Goal: Entertainment & Leisure: Consume media (video, audio)

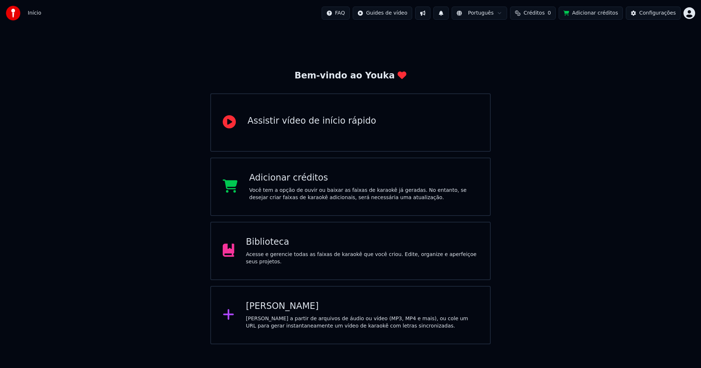
click at [278, 248] on div "Biblioteca" at bounding box center [362, 243] width 233 height 12
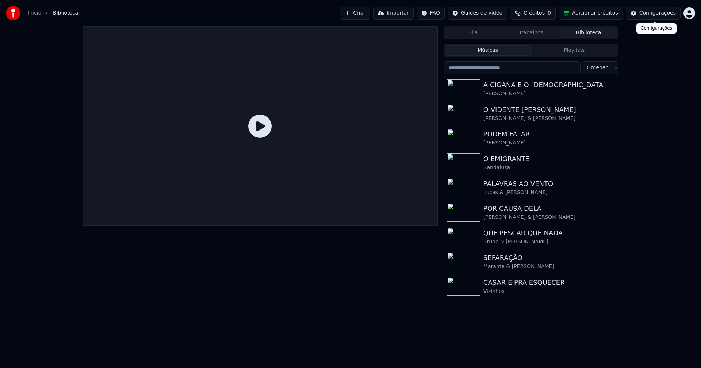
click at [655, 18] on button "Configurações" at bounding box center [653, 13] width 55 height 13
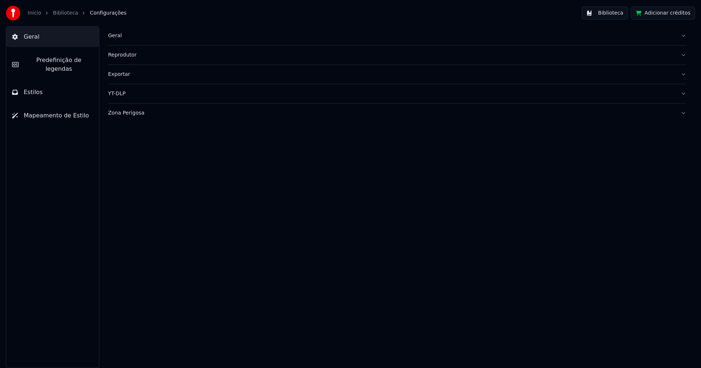
click at [113, 35] on div "Geral" at bounding box center [391, 35] width 567 height 7
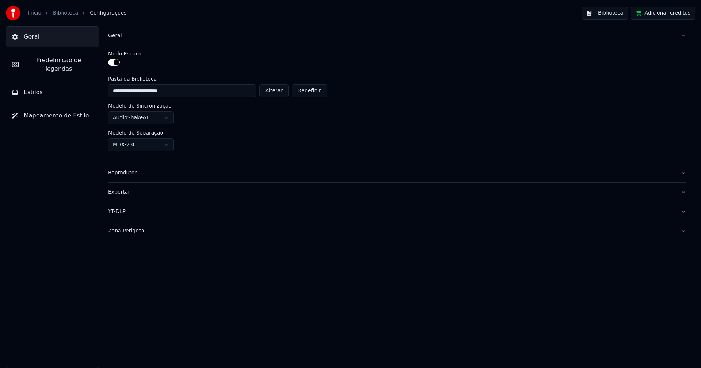
drag, startPoint x: 274, startPoint y: 95, endPoint x: 284, endPoint y: 101, distance: 12.8
click at [274, 95] on button "Alterar" at bounding box center [274, 90] width 30 height 13
type input "**********"
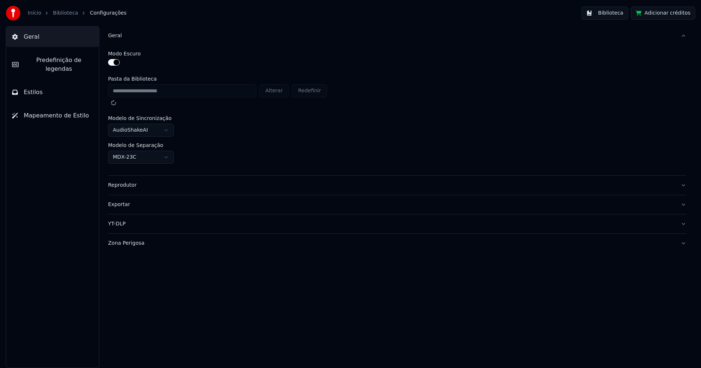
drag, startPoint x: 670, startPoint y: 17, endPoint x: 667, endPoint y: 15, distance: 4.3
click at [671, 16] on button "Adicionar créditos" at bounding box center [663, 13] width 64 height 13
click at [617, 16] on button "Biblioteca" at bounding box center [605, 13] width 46 height 13
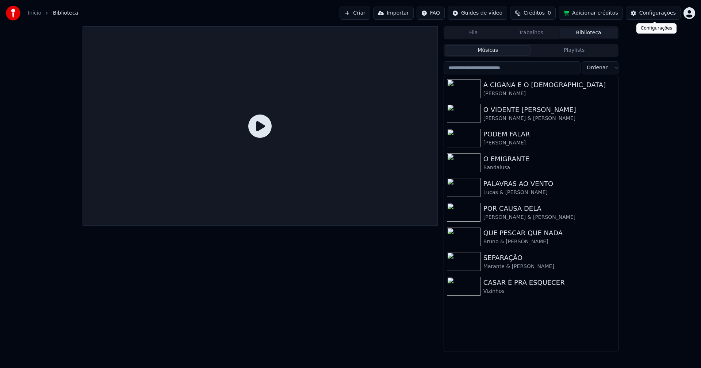
click at [657, 15] on div "Configurações" at bounding box center [657, 12] width 37 height 7
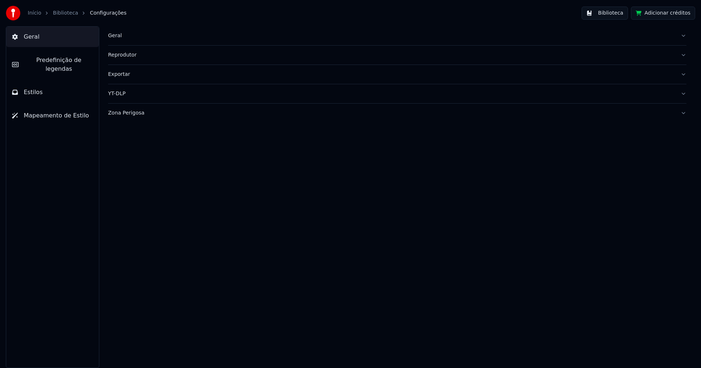
click at [131, 116] on button "Zona Perigosa" at bounding box center [397, 113] width 578 height 19
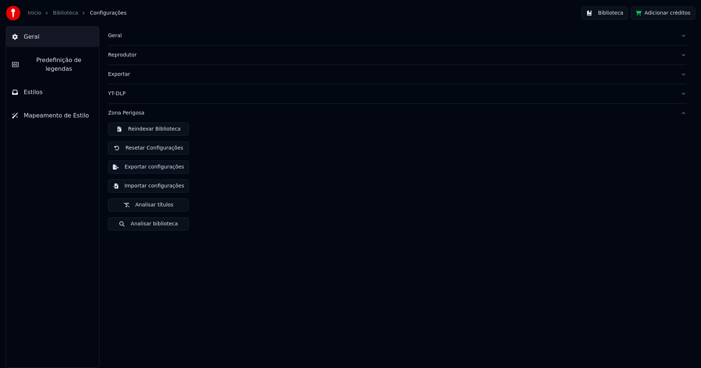
click at [157, 187] on button "Importar configurações" at bounding box center [148, 186] width 81 height 13
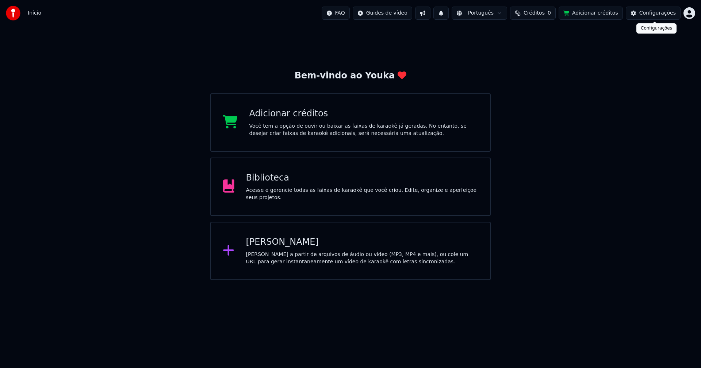
click at [655, 13] on div "Configurações" at bounding box center [657, 12] width 37 height 7
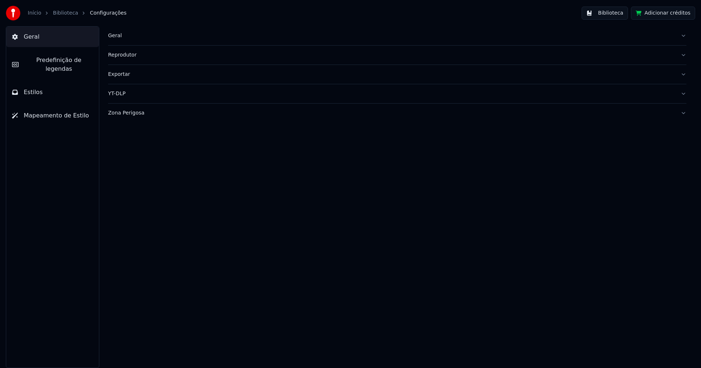
click at [128, 35] on div "Geral" at bounding box center [391, 35] width 567 height 7
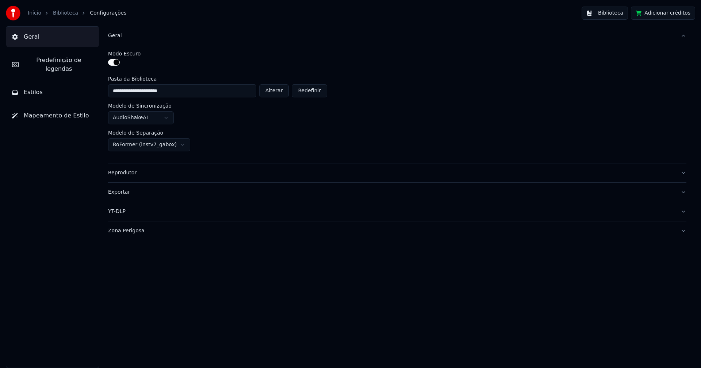
click at [276, 92] on button "Alterar" at bounding box center [274, 90] width 30 height 13
type input "**********"
click at [617, 15] on button "Biblioteca" at bounding box center [605, 13] width 46 height 13
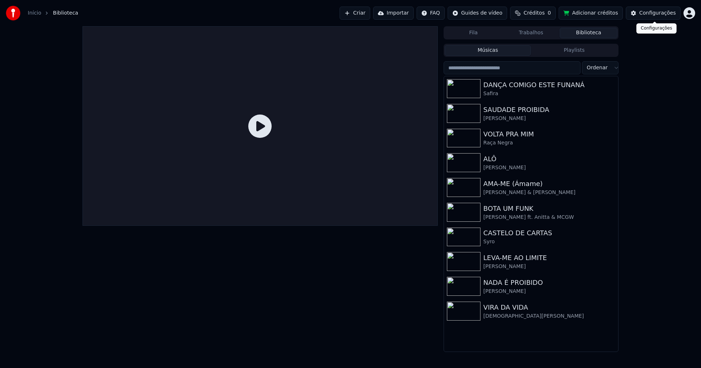
click at [665, 12] on div "Configurações" at bounding box center [657, 12] width 37 height 7
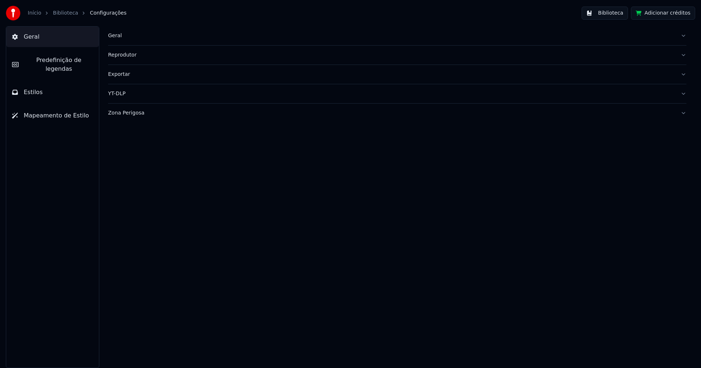
click at [124, 34] on div "Geral" at bounding box center [391, 35] width 567 height 7
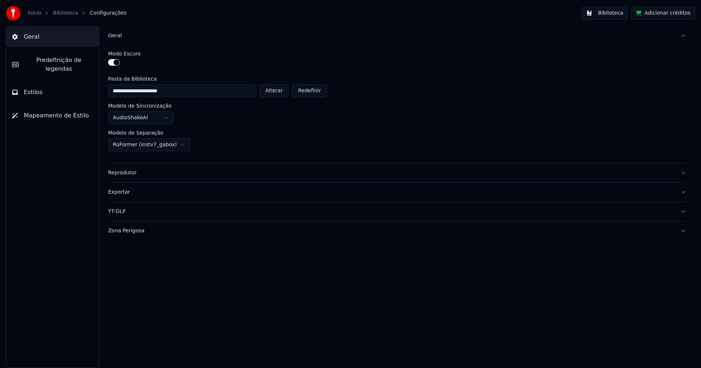
click at [289, 92] on button "Alterar" at bounding box center [274, 90] width 30 height 13
type input "**********"
click at [661, 13] on button "Adicionar créditos" at bounding box center [663, 13] width 64 height 13
click at [623, 11] on button "Biblioteca" at bounding box center [605, 13] width 46 height 13
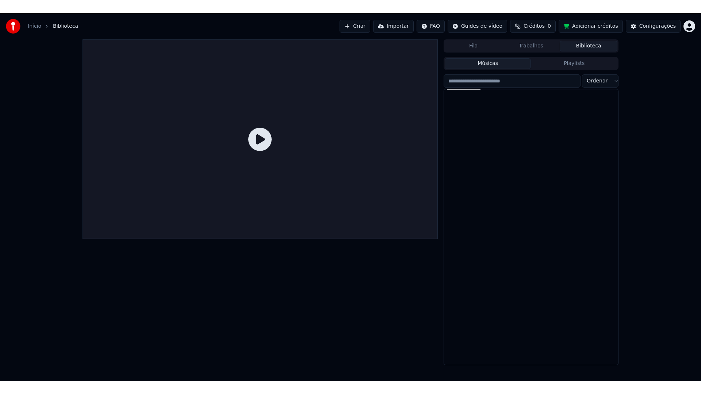
scroll to position [8712, 0]
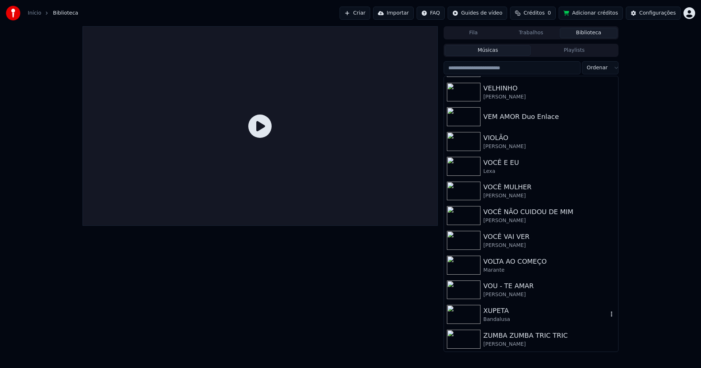
click at [498, 316] on div "XUPETA" at bounding box center [545, 311] width 125 height 10
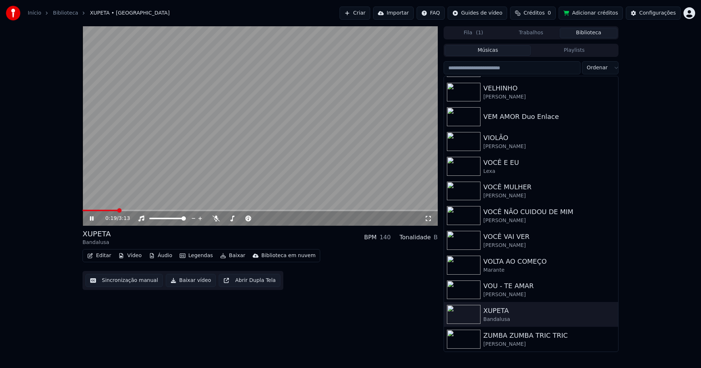
click at [432, 219] on div "0:19 / 3:13" at bounding box center [259, 218] width 349 height 7
click at [427, 218] on icon at bounding box center [428, 219] width 7 height 6
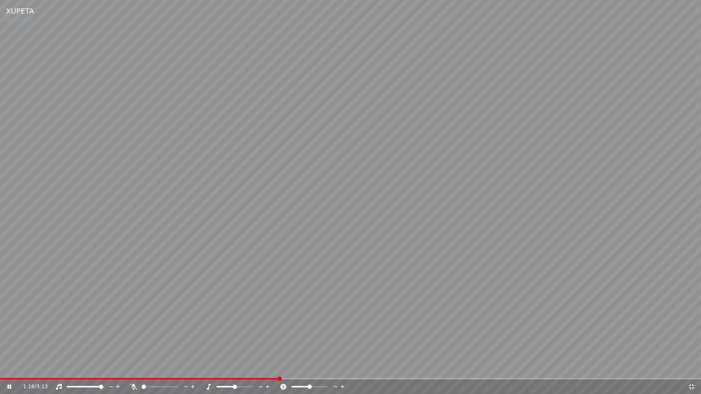
click at [695, 368] on icon at bounding box center [691, 387] width 7 height 6
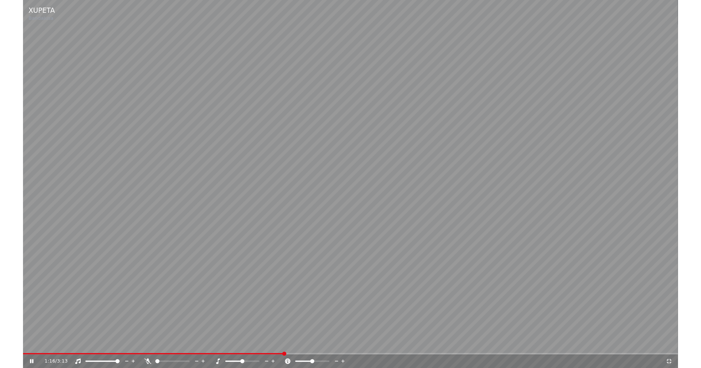
scroll to position [8712, 0]
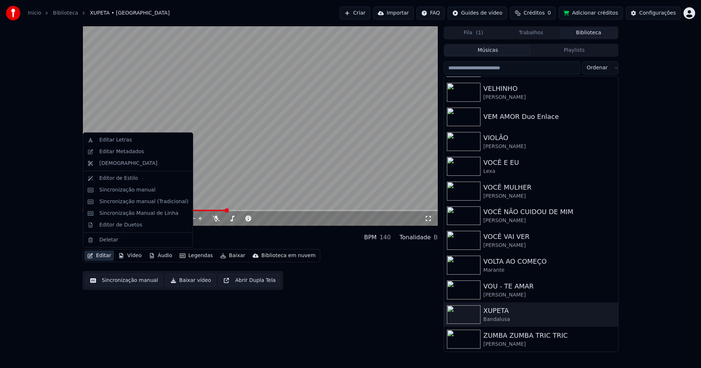
click at [108, 259] on button "Editar" at bounding box center [99, 256] width 30 height 10
click at [130, 202] on div "Sincronização manual (Tradicional)" at bounding box center [143, 201] width 89 height 7
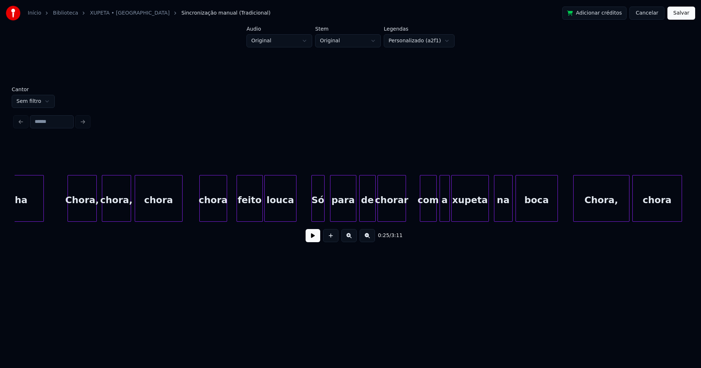
scroll to position [0, 4816]
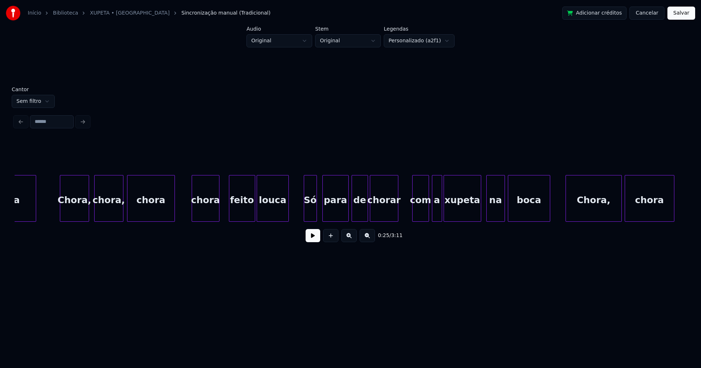
click at [337, 208] on div "para" at bounding box center [336, 201] width 26 height 50
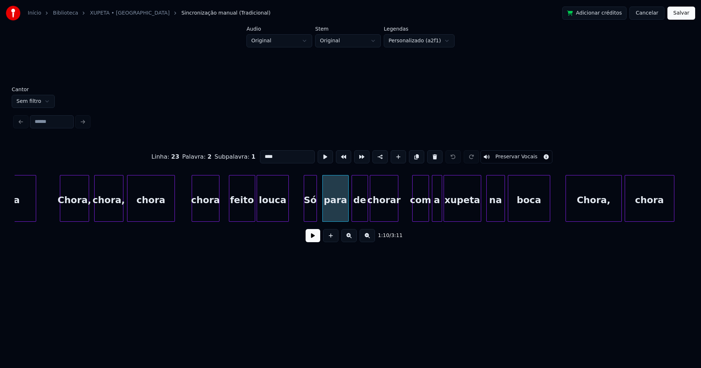
click at [264, 152] on input "****" at bounding box center [287, 156] width 55 height 13
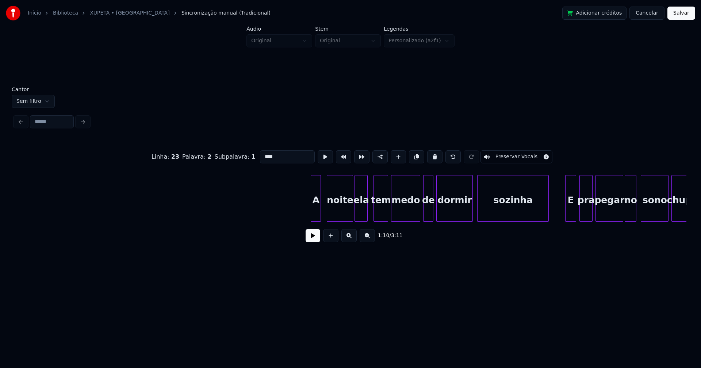
scroll to position [0, 9586]
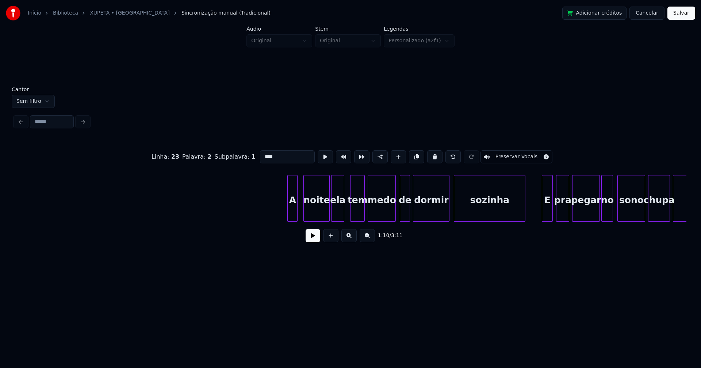
click at [395, 211] on div at bounding box center [394, 199] width 2 height 46
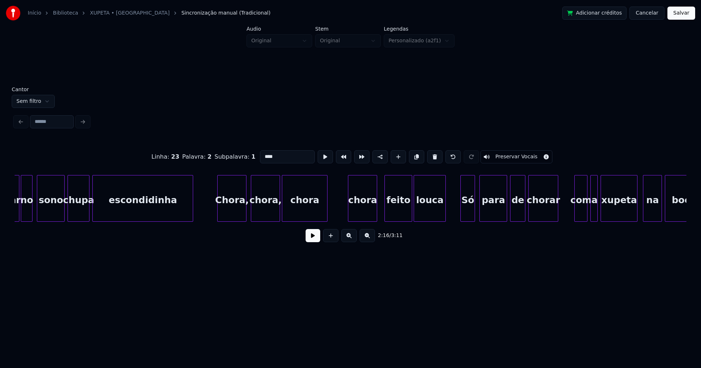
scroll to position [0, 10182]
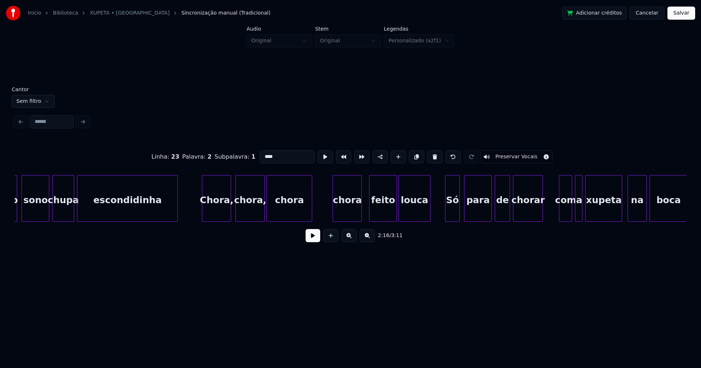
click at [478, 215] on div "para" at bounding box center [477, 201] width 27 height 50
click at [264, 154] on input "****" at bounding box center [287, 156] width 55 height 13
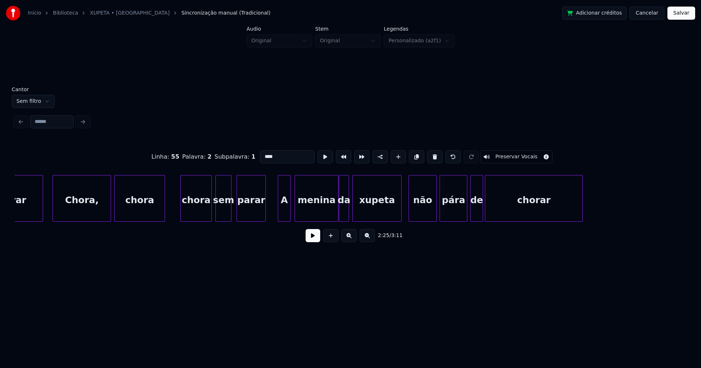
scroll to position [0, 12405]
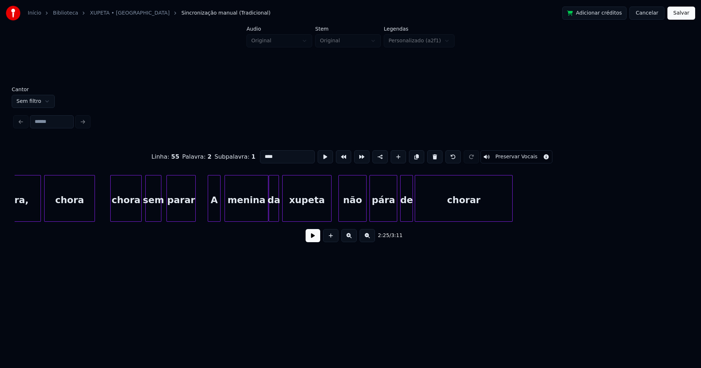
type input "****"
click at [679, 14] on button "Salvar" at bounding box center [682, 13] width 28 height 13
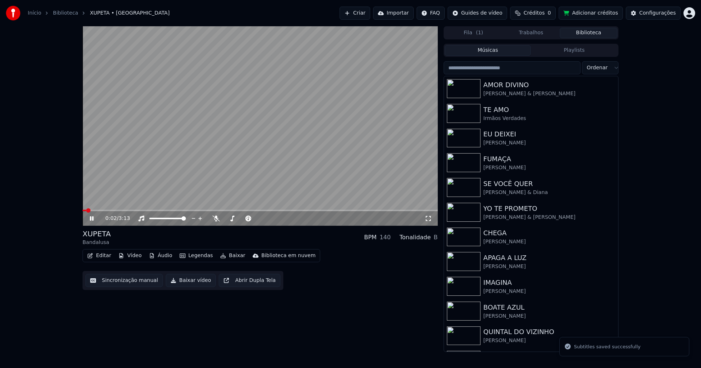
click at [92, 221] on icon at bounding box center [96, 219] width 17 height 6
click at [191, 284] on button "Baixar vídeo" at bounding box center [191, 280] width 50 height 13
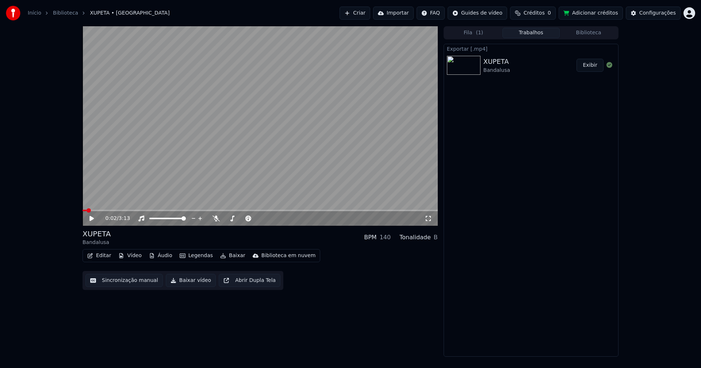
click at [592, 35] on button "Biblioteca" at bounding box center [589, 33] width 58 height 11
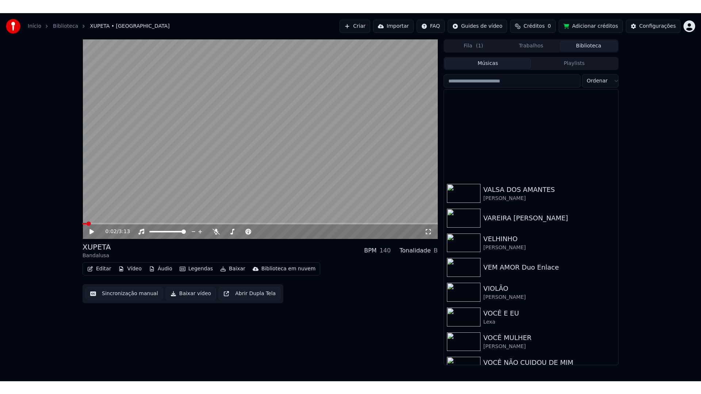
scroll to position [8712, 0]
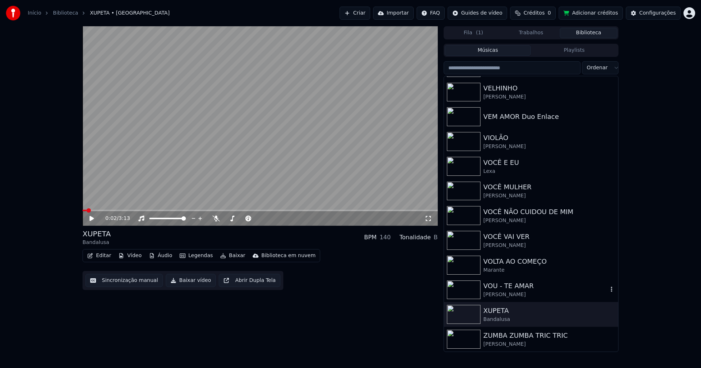
click at [509, 292] on div "Tony Carreira" at bounding box center [545, 294] width 125 height 7
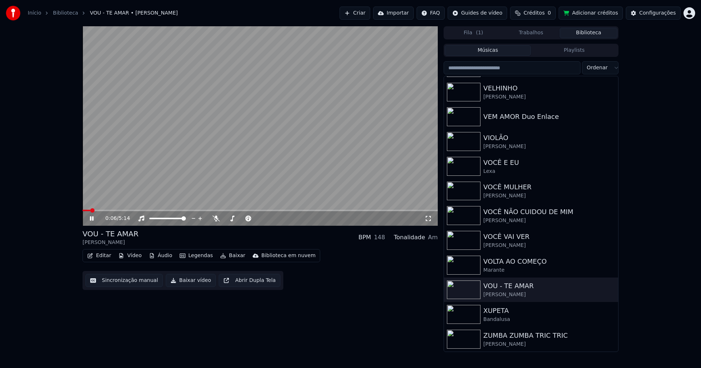
click at [429, 218] on icon at bounding box center [428, 219] width 7 height 6
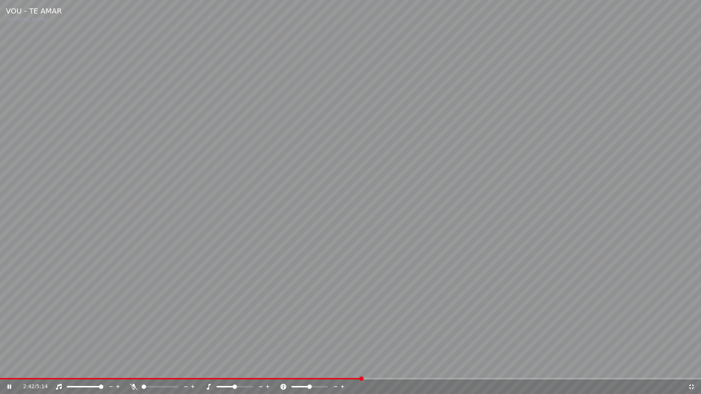
click at [362, 368] on span at bounding box center [181, 378] width 362 height 1
click at [692, 368] on icon at bounding box center [691, 387] width 7 height 6
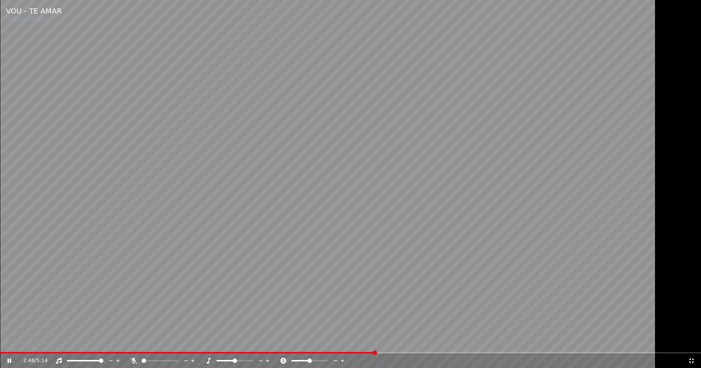
scroll to position [8712, 0]
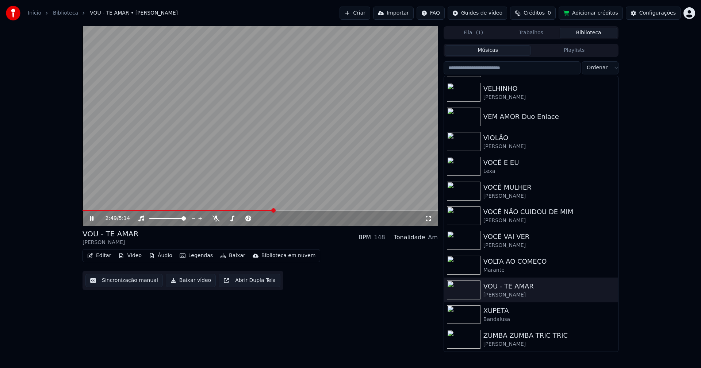
click at [107, 257] on button "Editar" at bounding box center [99, 256] width 30 height 10
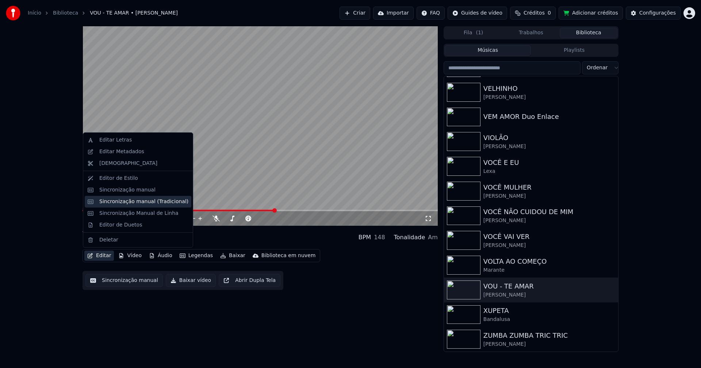
click at [134, 203] on div "Sincronização manual (Tradicional)" at bounding box center [143, 201] width 89 height 7
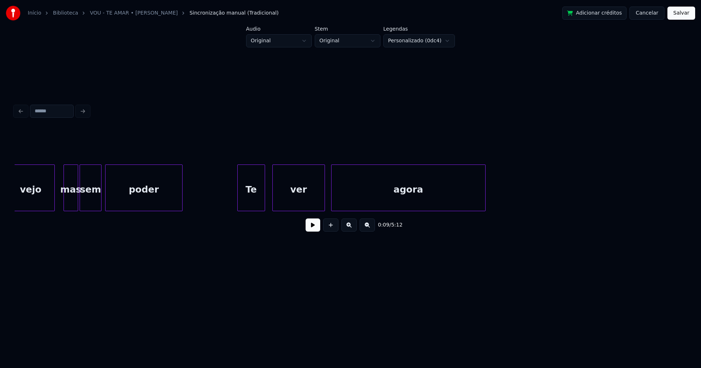
scroll to position [0, 4151]
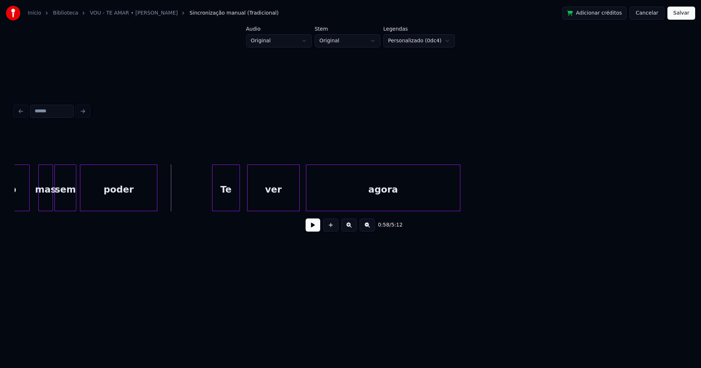
click at [318, 232] on button at bounding box center [313, 225] width 15 height 13
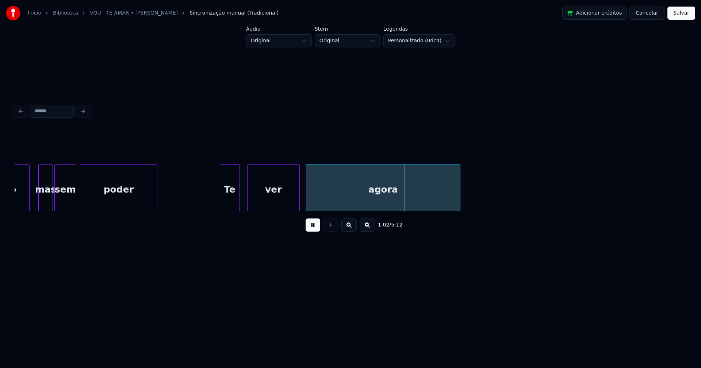
click at [221, 199] on div at bounding box center [221, 188] width 2 height 46
click at [682, 14] on button "Salvar" at bounding box center [682, 13] width 28 height 13
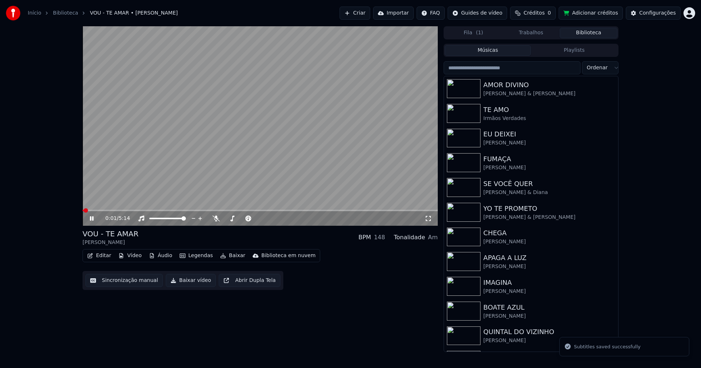
click at [237, 210] on span at bounding box center [260, 210] width 355 height 1
click at [426, 216] on icon at bounding box center [428, 219] width 7 height 6
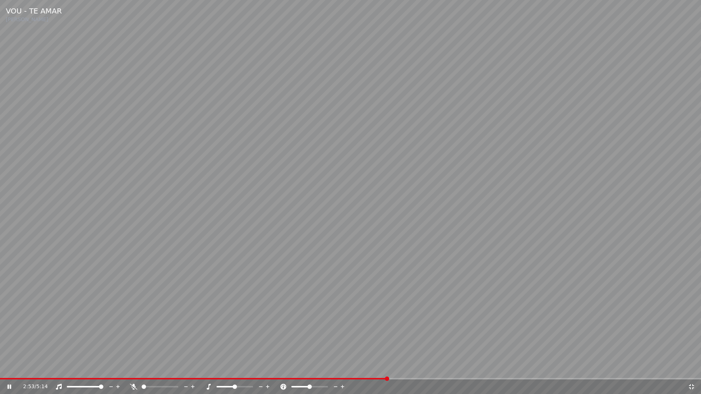
click at [691, 368] on icon at bounding box center [691, 387] width 5 height 5
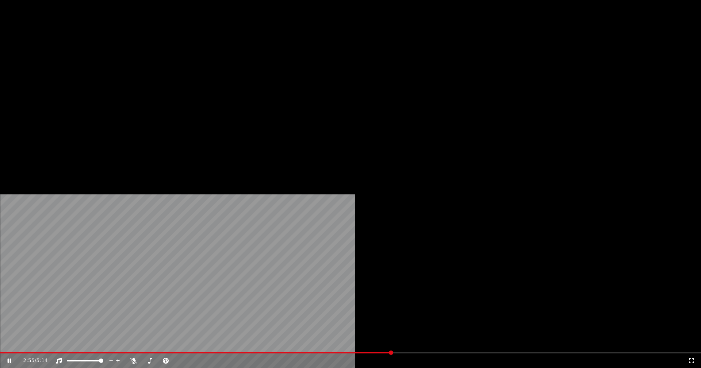
click at [100, 61] on button "Editar" at bounding box center [99, 56] width 30 height 10
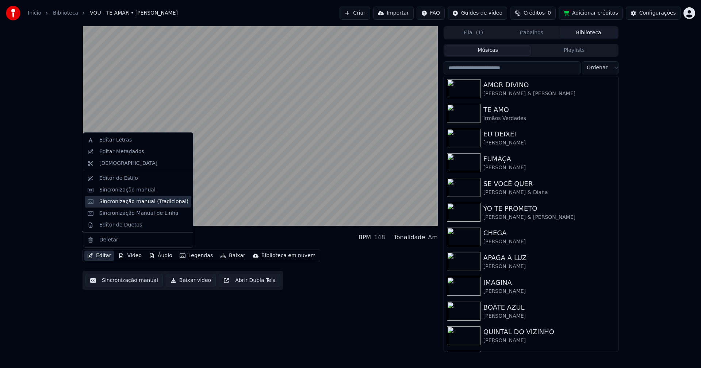
click at [126, 203] on div "Sincronização manual (Tradicional)" at bounding box center [143, 201] width 89 height 7
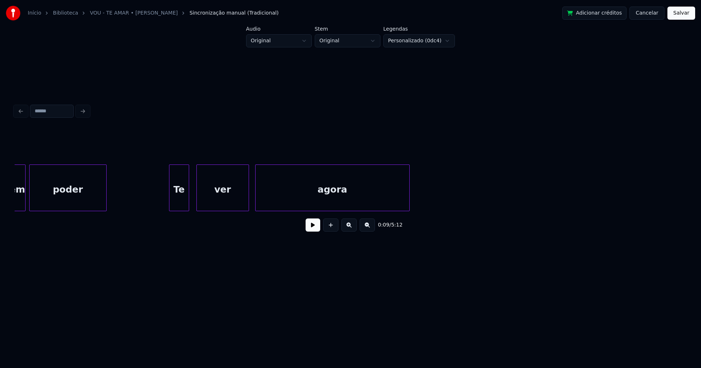
scroll to position [0, 4214]
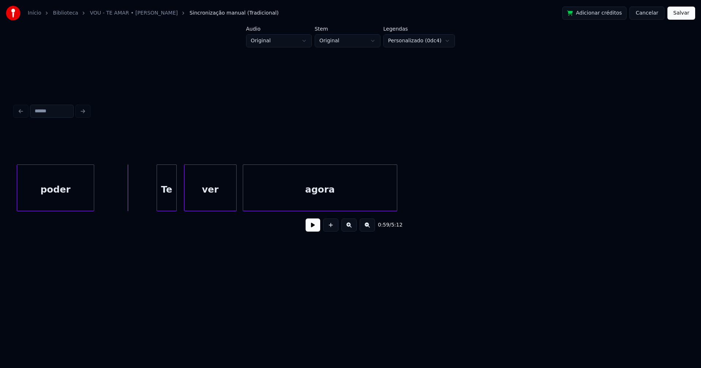
click at [311, 229] on button at bounding box center [313, 225] width 15 height 13
click at [311, 231] on button at bounding box center [313, 225] width 15 height 13
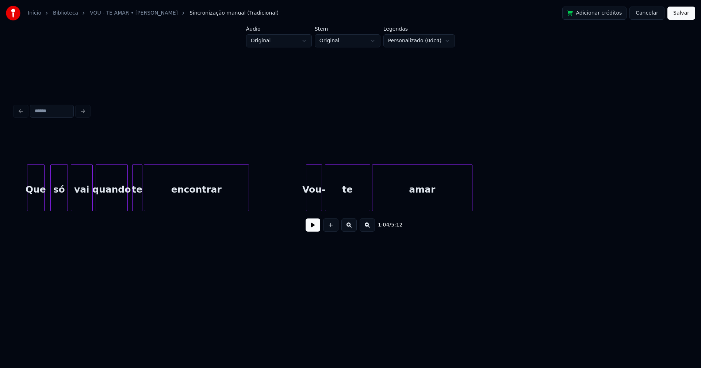
scroll to position [0, 7444]
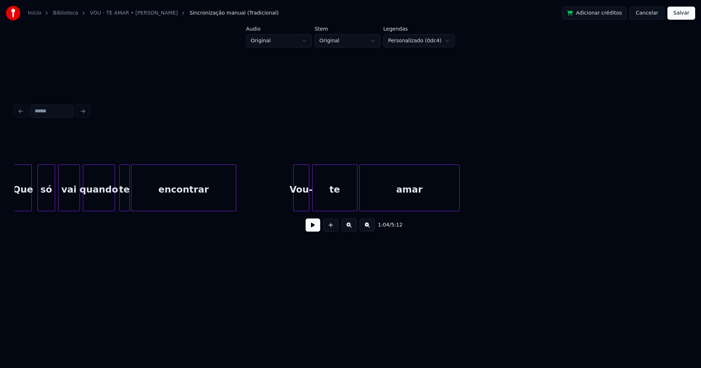
click at [653, 15] on button "Cancelar" at bounding box center [647, 13] width 35 height 13
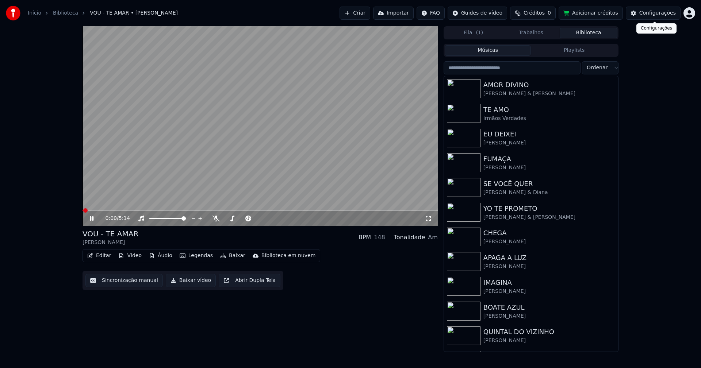
click at [651, 15] on div "Configurações" at bounding box center [657, 12] width 37 height 7
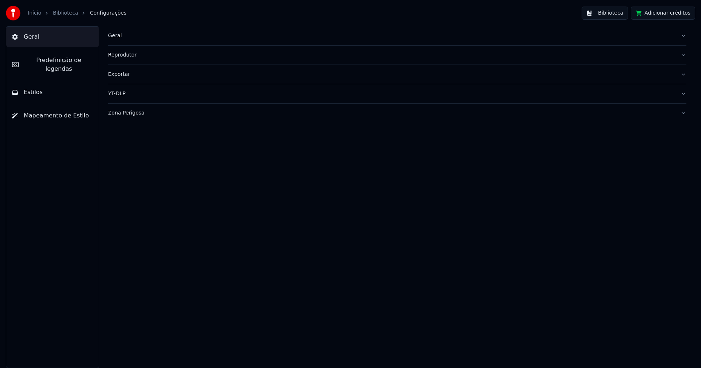
click at [73, 63] on span "Predefinição de legendas" at bounding box center [58, 65] width 69 height 18
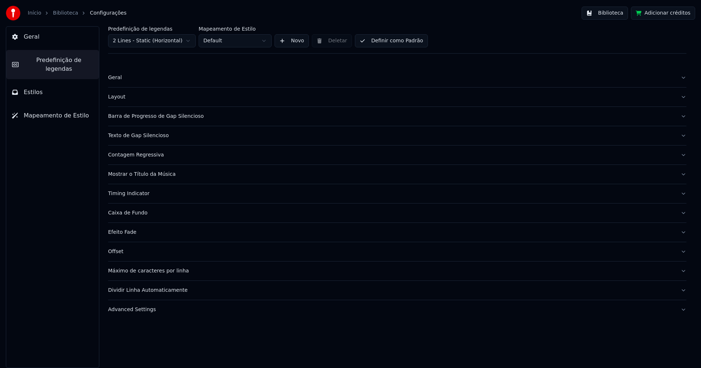
click at [143, 194] on div "Timing Indicator" at bounding box center [391, 193] width 567 height 7
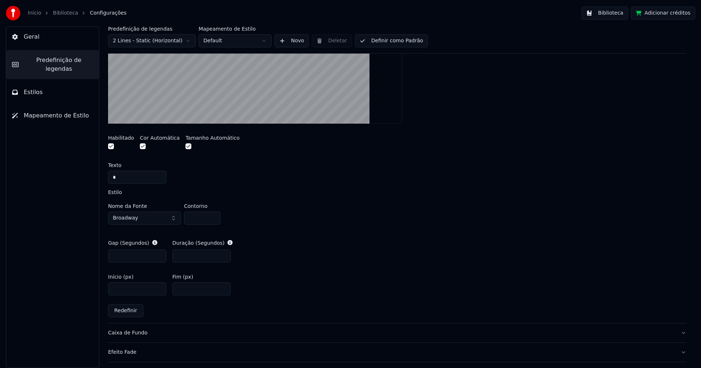
scroll to position [256, 0]
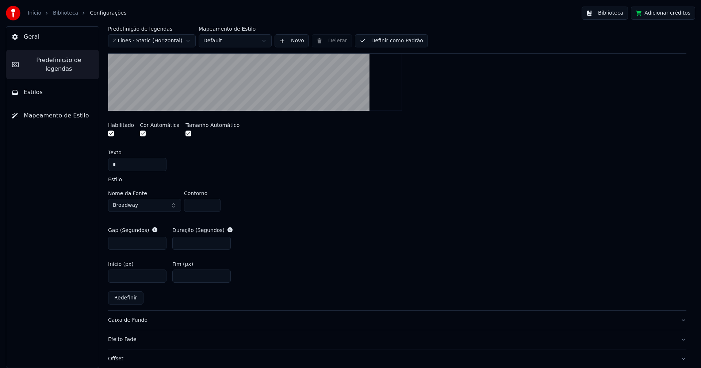
click at [158, 245] on input "****" at bounding box center [137, 243] width 58 height 13
click at [160, 242] on input "***" at bounding box center [137, 243] width 58 height 13
click at [126, 243] on input "***" at bounding box center [137, 243] width 58 height 13
type input "***"
click at [347, 243] on div "Gap (Segundos) *** Duração (Segundos) ***" at bounding box center [397, 238] width 578 height 35
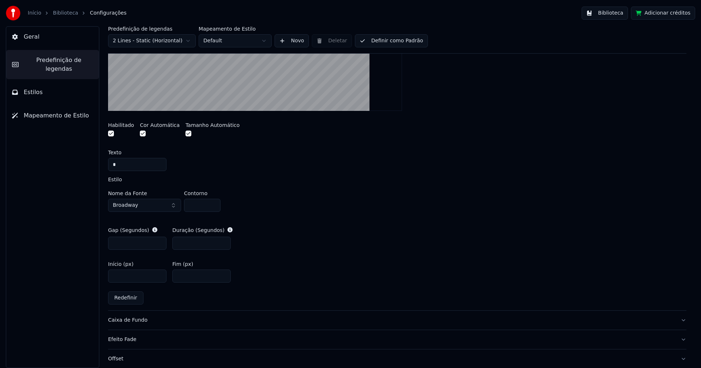
click at [676, 15] on button "Adicionar créditos" at bounding box center [663, 13] width 64 height 13
click at [612, 13] on button "Biblioteca" at bounding box center [605, 13] width 46 height 13
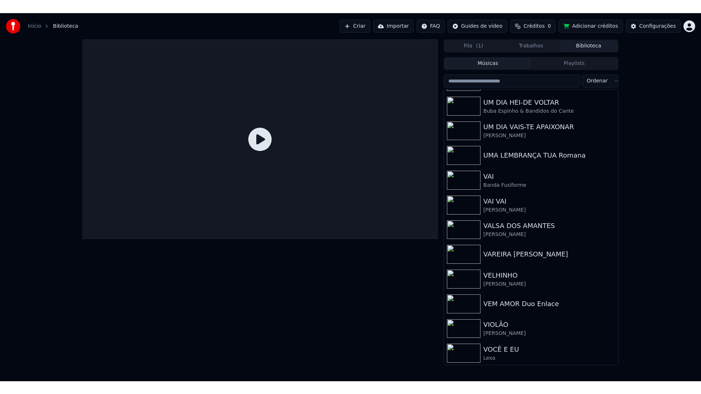
scroll to position [8712, 0]
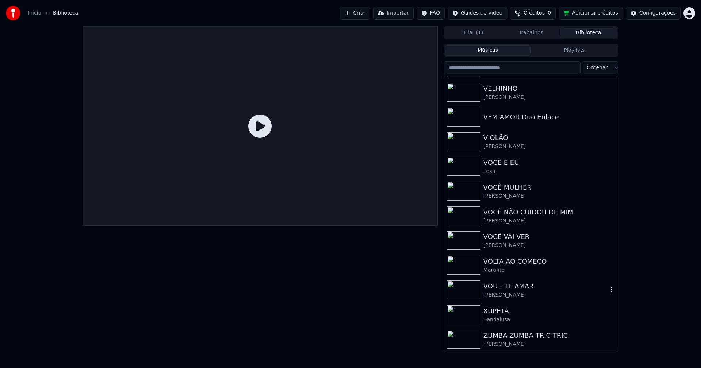
drag, startPoint x: 500, startPoint y: 294, endPoint x: 540, endPoint y: 289, distance: 40.9
click at [500, 294] on div "Tony Carreira" at bounding box center [545, 295] width 125 height 7
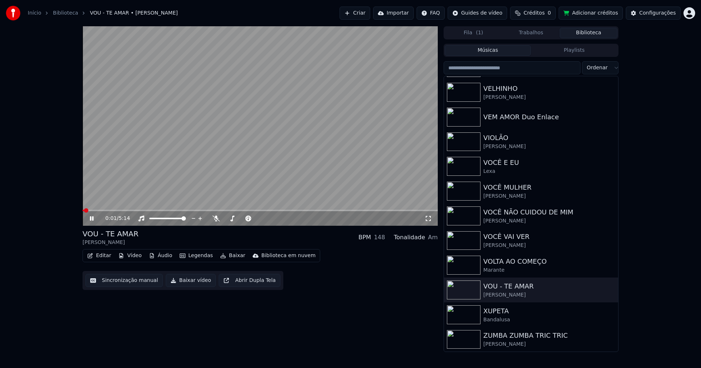
click at [238, 211] on span at bounding box center [260, 210] width 355 height 1
click at [428, 217] on icon at bounding box center [428, 219] width 7 height 6
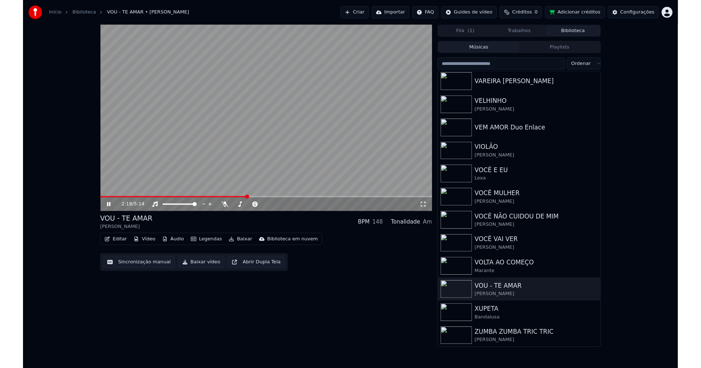
scroll to position [8692, 0]
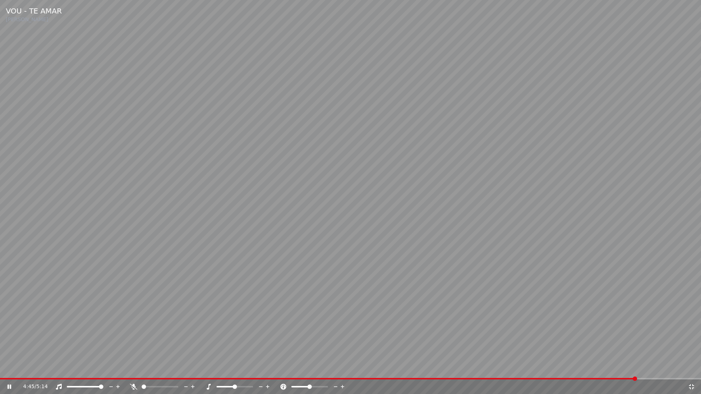
click at [693, 368] on icon at bounding box center [691, 387] width 5 height 5
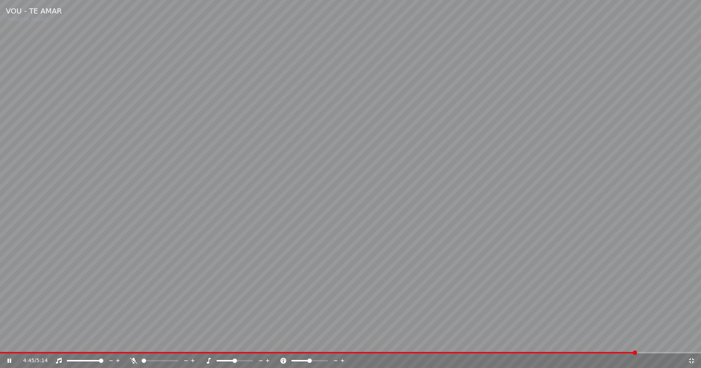
scroll to position [8712, 0]
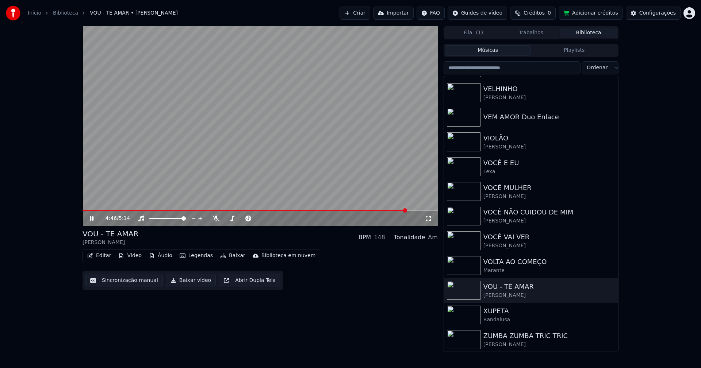
click at [90, 218] on icon at bounding box center [92, 219] width 4 height 4
click at [192, 284] on button "Baixar vídeo" at bounding box center [191, 280] width 50 height 13
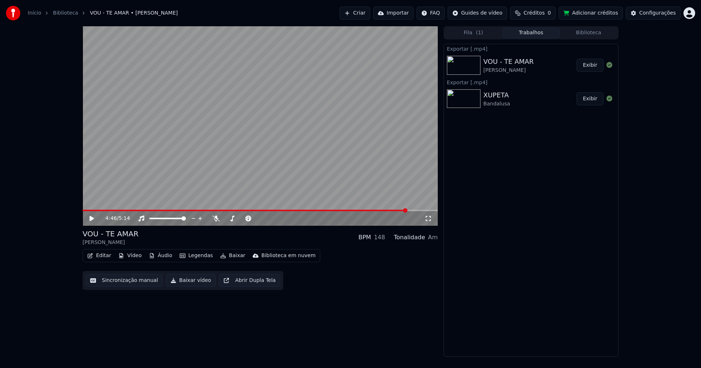
click at [604, 34] on button "Biblioteca" at bounding box center [589, 33] width 58 height 11
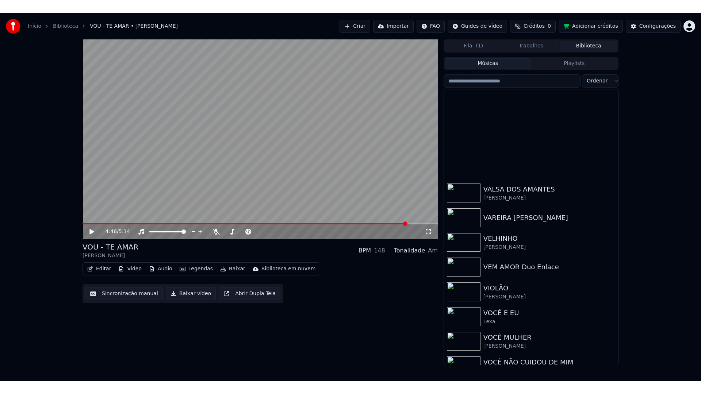
scroll to position [8712, 0]
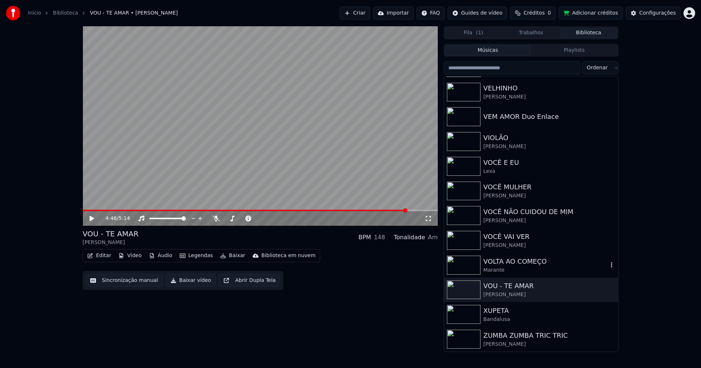
drag, startPoint x: 500, startPoint y: 265, endPoint x: 550, endPoint y: 247, distance: 53.6
click at [501, 265] on div "VOLTA AO COMEÇO" at bounding box center [545, 262] width 125 height 10
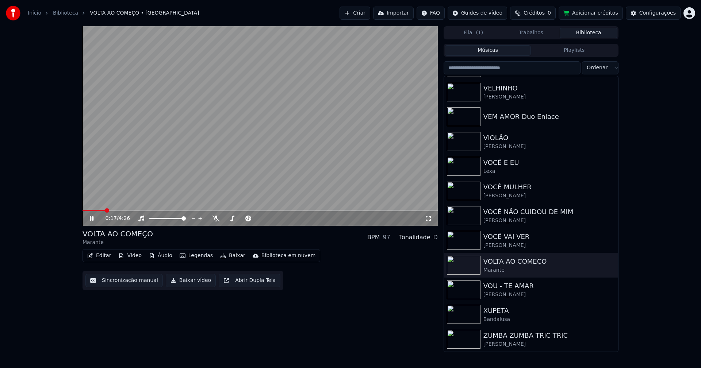
click at [428, 219] on icon at bounding box center [428, 219] width 7 height 6
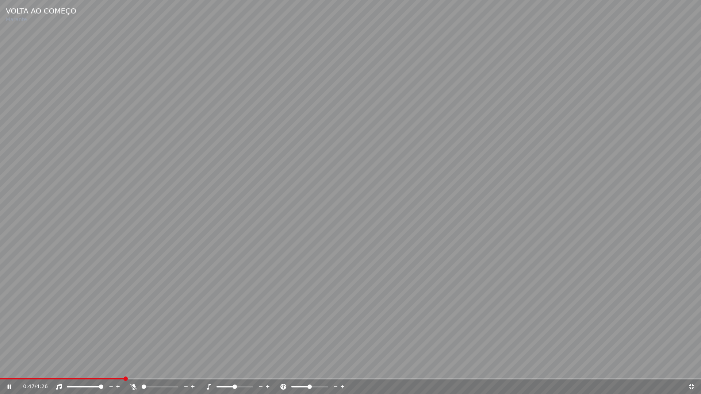
click at [694, 368] on icon at bounding box center [691, 387] width 7 height 6
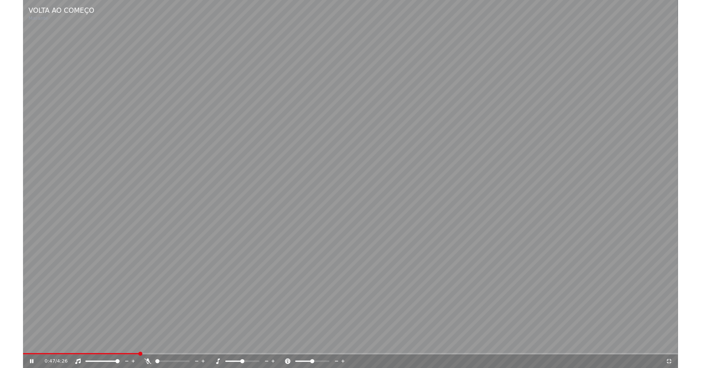
scroll to position [8712, 0]
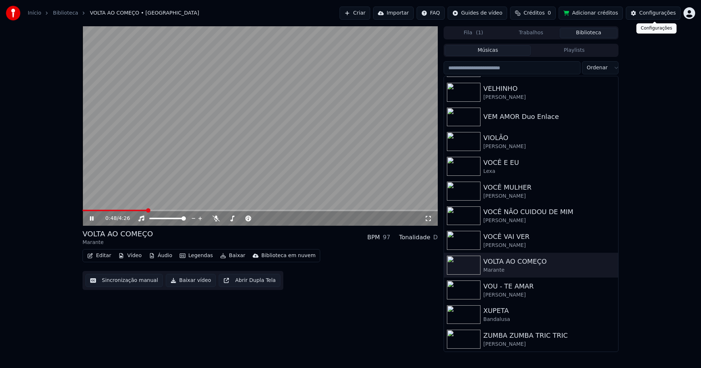
click at [655, 14] on div "Configurações" at bounding box center [657, 12] width 37 height 7
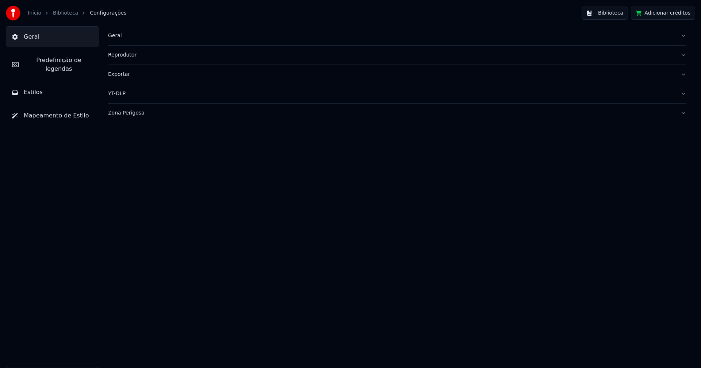
click at [49, 58] on span "Predefinição de legendas" at bounding box center [58, 65] width 69 height 18
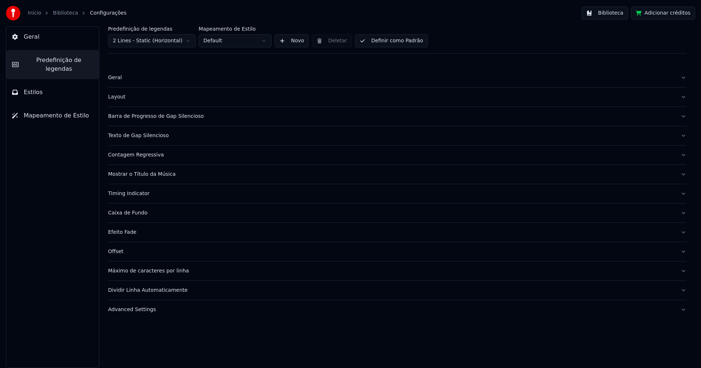
click at [142, 193] on div "Timing Indicator" at bounding box center [391, 193] width 567 height 7
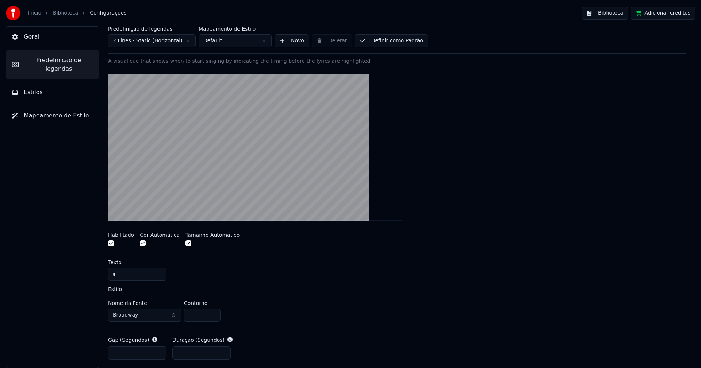
scroll to position [146, 0]
click at [129, 355] on input "***" at bounding box center [137, 353] width 58 height 13
type input "***"
click at [279, 309] on div "Nome da Fonte Broadway Contorno *" at bounding box center [397, 313] width 578 height 24
click at [678, 14] on button "Adicionar créditos" at bounding box center [663, 13] width 64 height 13
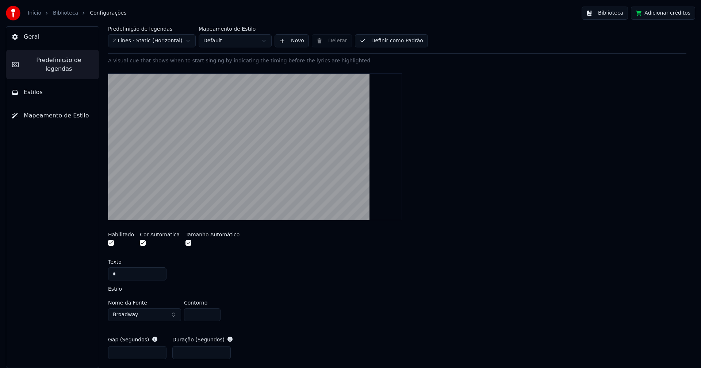
click at [621, 15] on button "Biblioteca" at bounding box center [605, 13] width 46 height 13
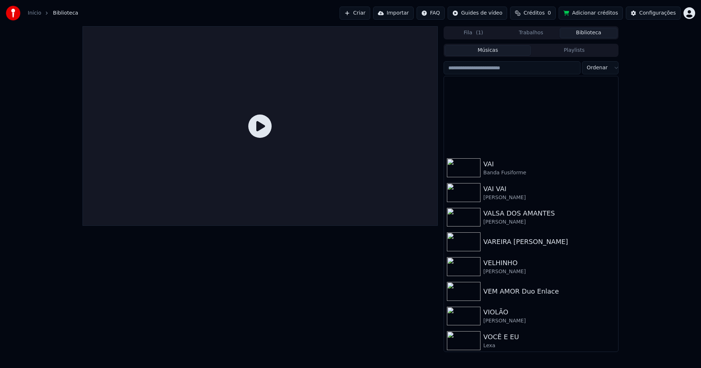
scroll to position [8712, 0]
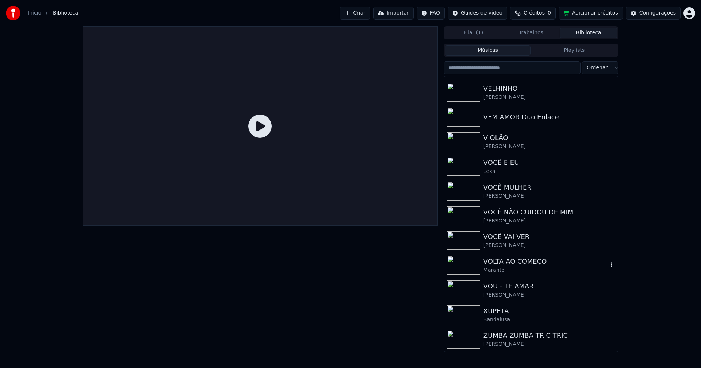
click at [509, 266] on div "VOLTA AO COMEÇO" at bounding box center [545, 262] width 125 height 10
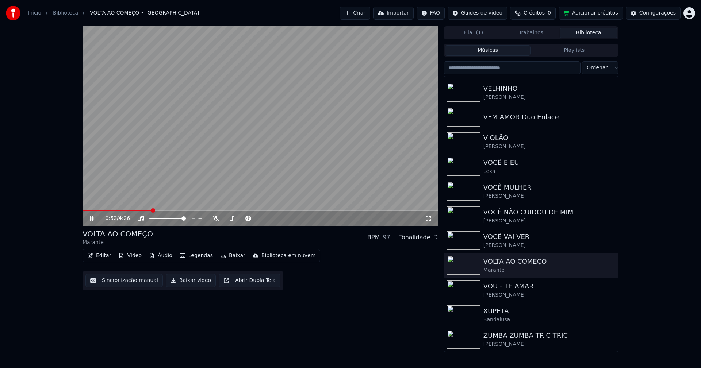
click at [152, 210] on span at bounding box center [260, 210] width 355 height 1
click at [377, 212] on div "2:47 / 4:26" at bounding box center [260, 218] width 355 height 15
click at [378, 211] on span at bounding box center [260, 210] width 355 height 1
click at [92, 220] on icon at bounding box center [92, 219] width 4 height 4
drag, startPoint x: 188, startPoint y: 283, endPoint x: 191, endPoint y: 295, distance: 12.8
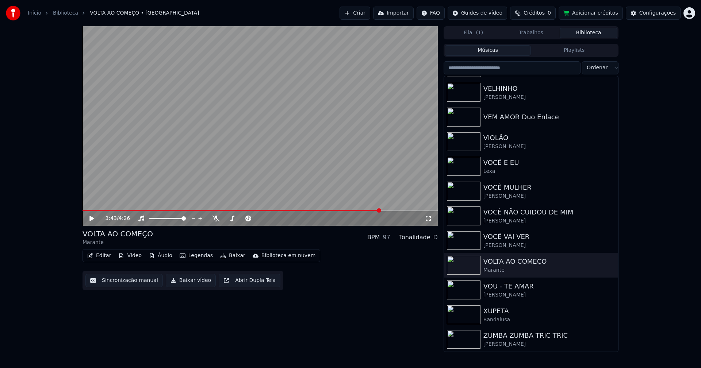
click at [187, 283] on button "Baixar vídeo" at bounding box center [191, 280] width 50 height 13
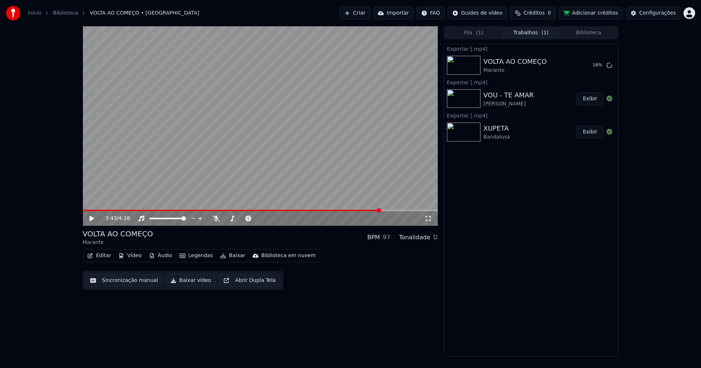
click at [590, 32] on button "Biblioteca" at bounding box center [589, 33] width 58 height 11
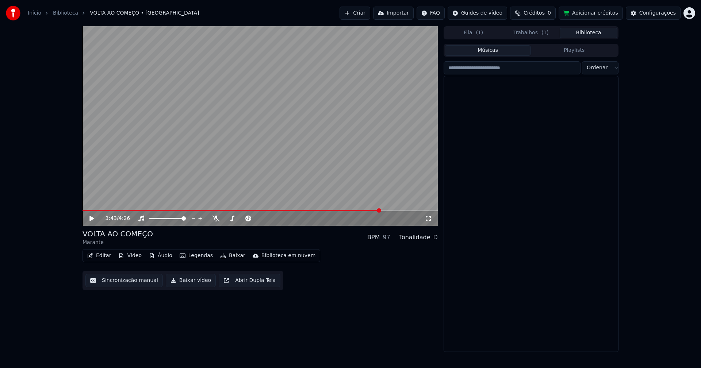
scroll to position [8712, 0]
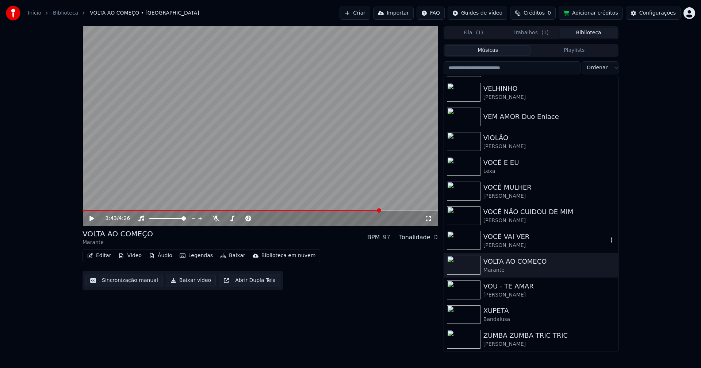
drag, startPoint x: 500, startPoint y: 249, endPoint x: 558, endPoint y: 245, distance: 57.8
click at [501, 248] on div "Márcio Viveiros" at bounding box center [545, 245] width 125 height 7
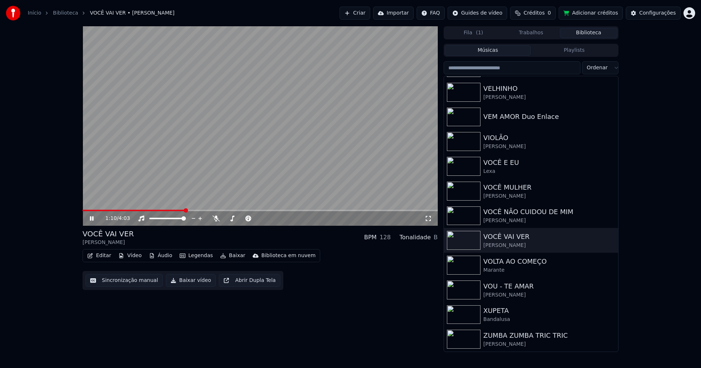
click at [165, 210] on span at bounding box center [134, 210] width 102 height 1
click at [658, 15] on div "Configurações" at bounding box center [657, 12] width 37 height 7
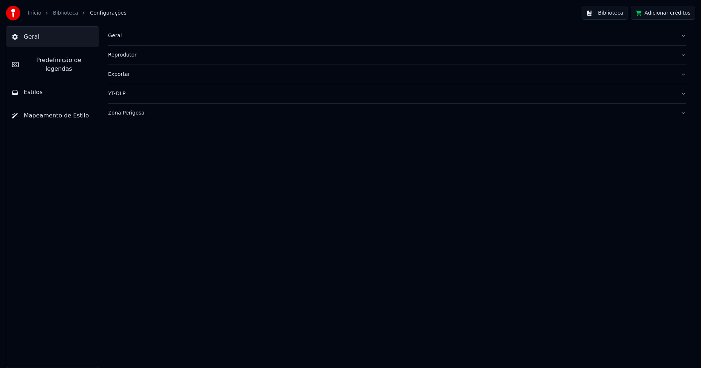
click at [76, 63] on span "Predefinição de legendas" at bounding box center [58, 65] width 69 height 18
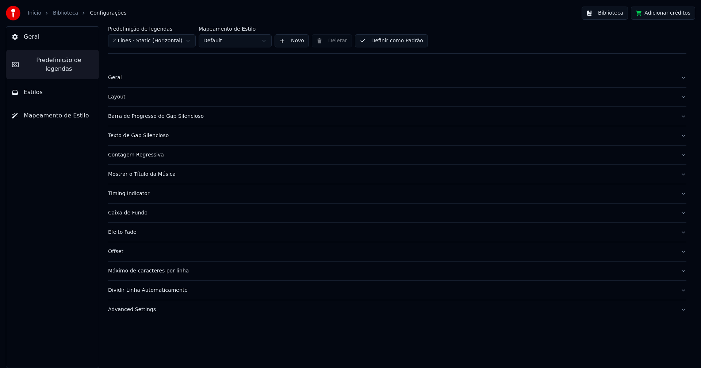
click at [135, 310] on div "Advanced Settings" at bounding box center [391, 309] width 567 height 7
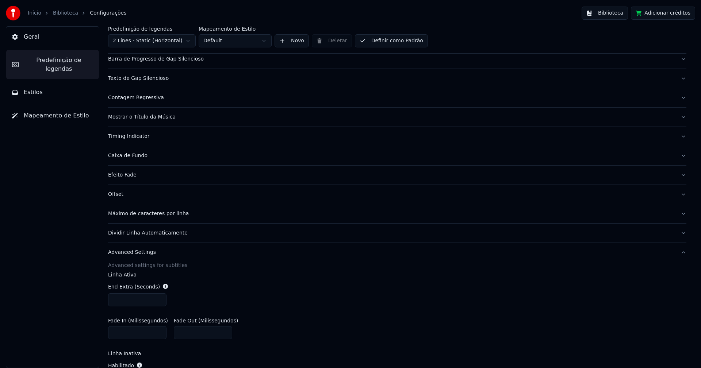
scroll to position [146, 0]
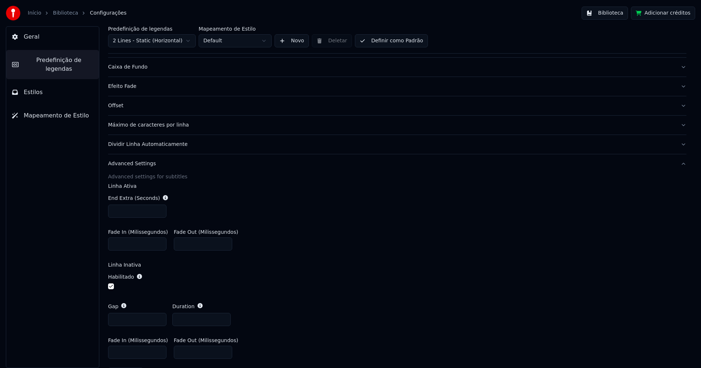
drag, startPoint x: 121, startPoint y: 212, endPoint x: 124, endPoint y: 214, distance: 3.9
click at [124, 214] on input "***" at bounding box center [137, 211] width 58 height 13
type input "***"
click at [329, 232] on div "Fade In (Milissegundos) * Fade Out (Milissegundos) ***" at bounding box center [397, 240] width 578 height 33
click at [610, 14] on button "Biblioteca" at bounding box center [605, 13] width 46 height 13
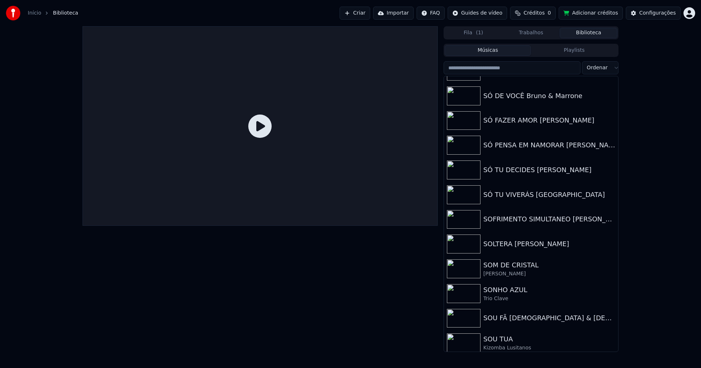
scroll to position [8712, 0]
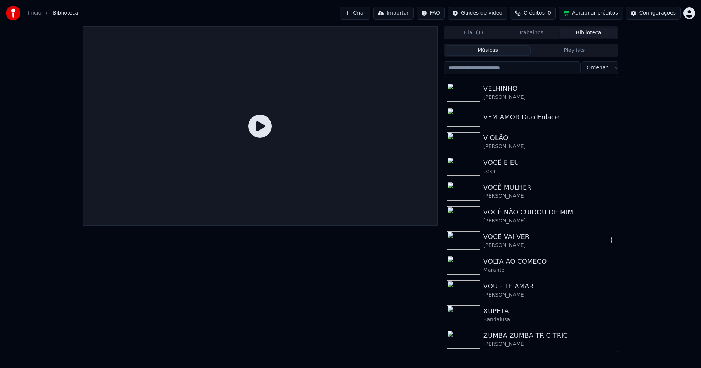
click at [499, 241] on div "VOCÊ VAI VER" at bounding box center [545, 237] width 125 height 10
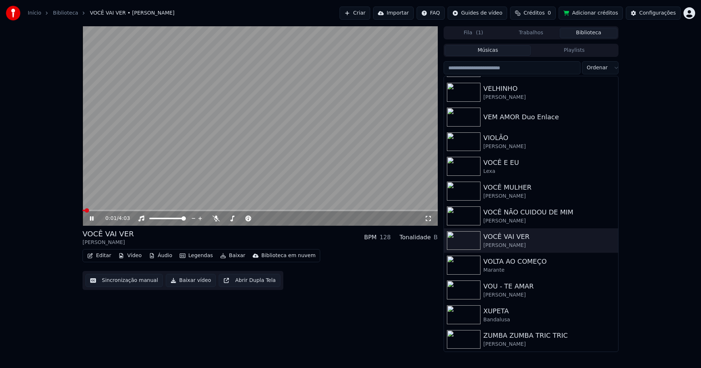
click at [159, 211] on span at bounding box center [260, 210] width 355 height 1
click at [93, 219] on icon at bounding box center [92, 219] width 4 height 4
drag, startPoint x: 188, startPoint y: 281, endPoint x: 191, endPoint y: 287, distance: 6.2
click at [188, 282] on button "Baixar vídeo" at bounding box center [191, 280] width 50 height 13
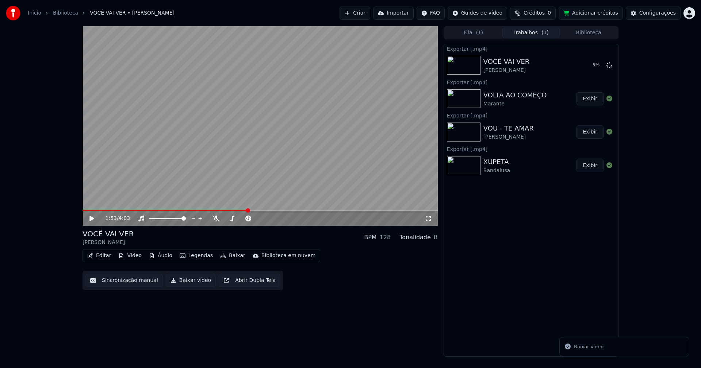
click at [601, 32] on button "Biblioteca" at bounding box center [589, 33] width 58 height 11
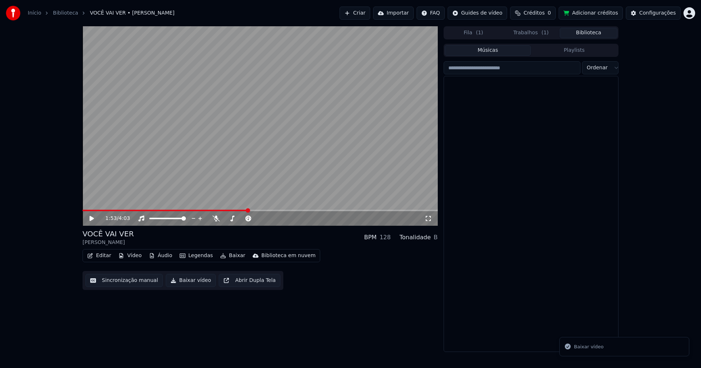
scroll to position [8712, 0]
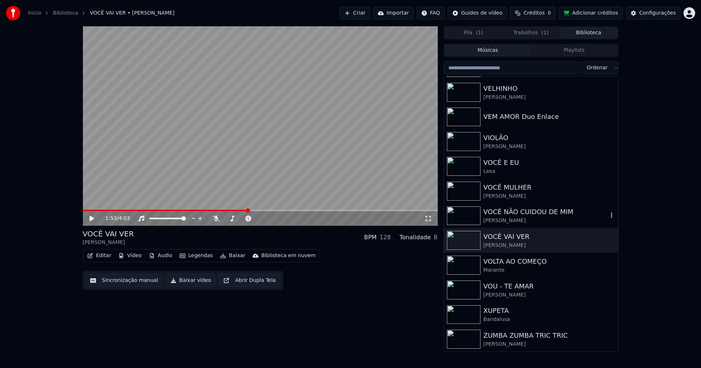
click at [505, 214] on div "VOCÊ NÃO CUIDOU DE MIM" at bounding box center [545, 212] width 125 height 10
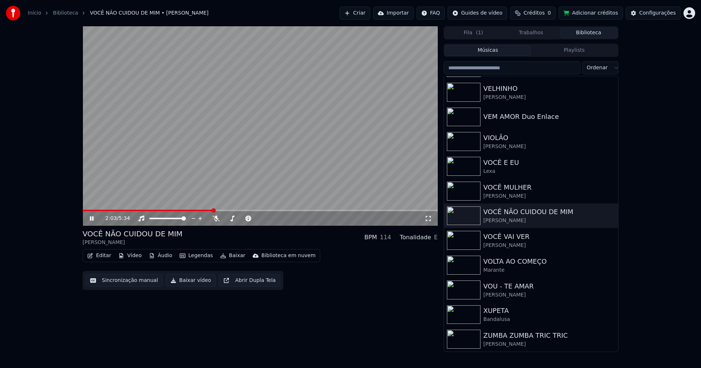
click at [89, 218] on icon at bounding box center [96, 219] width 17 height 6
click at [185, 284] on button "Baixar vídeo" at bounding box center [191, 280] width 50 height 13
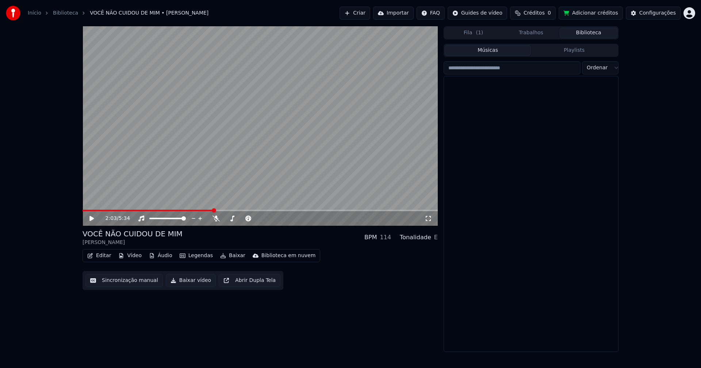
click at [594, 35] on button "Biblioteca" at bounding box center [589, 33] width 58 height 11
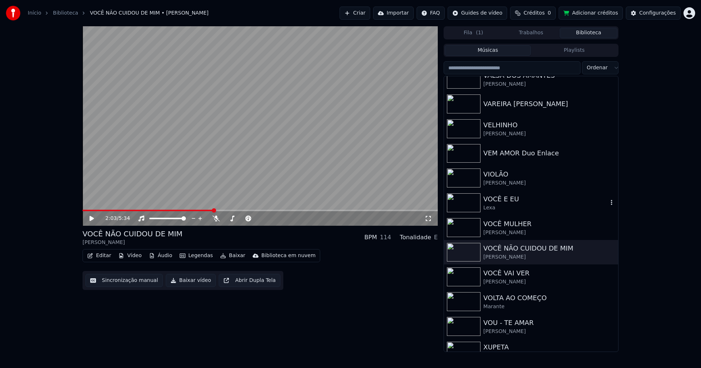
scroll to position [8639, 0]
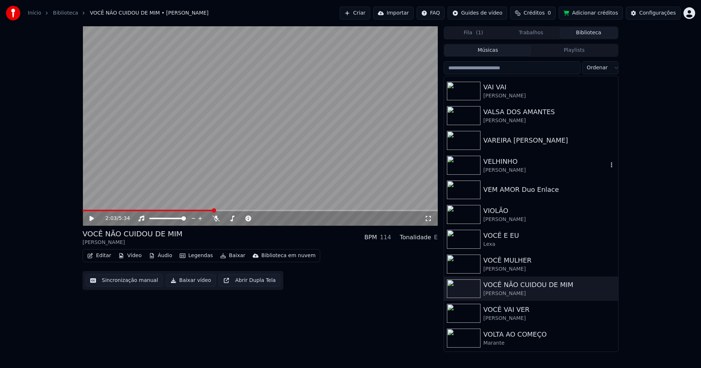
click at [499, 168] on div "José Ricardo" at bounding box center [545, 170] width 125 height 7
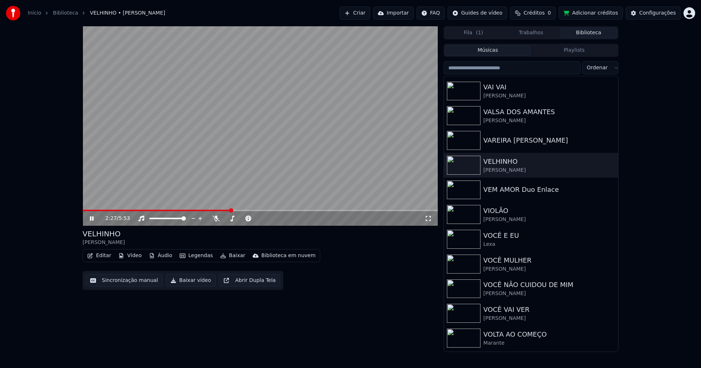
click at [91, 218] on icon at bounding box center [92, 219] width 4 height 4
click at [180, 284] on button "Baixar vídeo" at bounding box center [191, 280] width 50 height 13
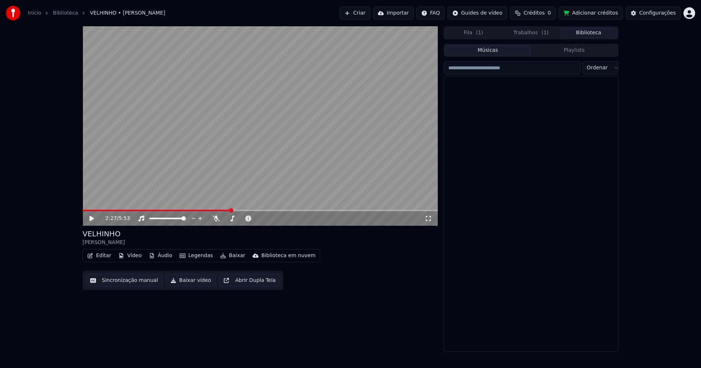
click at [590, 33] on button "Biblioteca" at bounding box center [589, 33] width 58 height 11
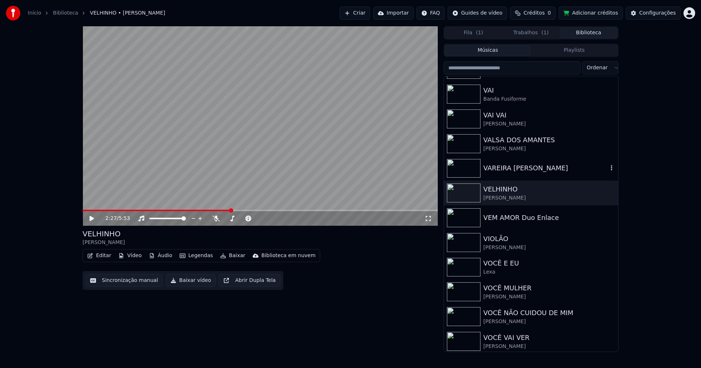
scroll to position [8602, 0]
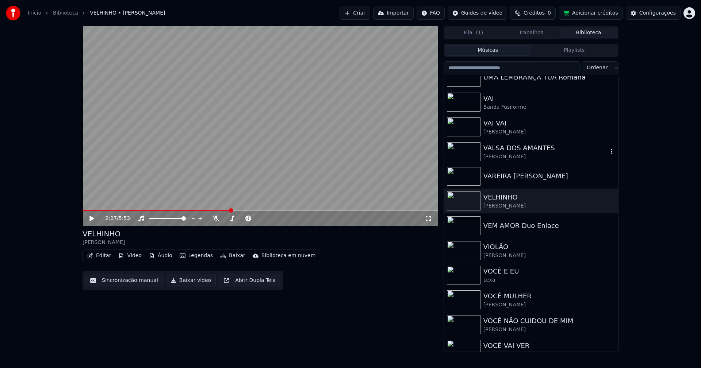
click at [494, 157] on div "Jorge Fernando" at bounding box center [545, 156] width 125 height 7
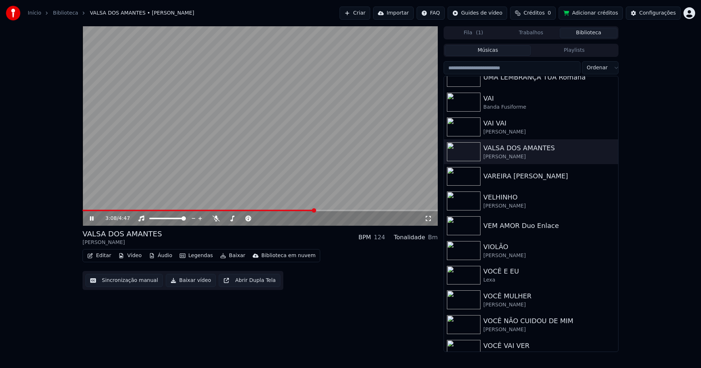
click at [315, 211] on span at bounding box center [260, 210] width 355 height 1
click at [92, 219] on icon at bounding box center [92, 219] width 4 height 4
click at [186, 284] on button "Baixar vídeo" at bounding box center [191, 280] width 50 height 13
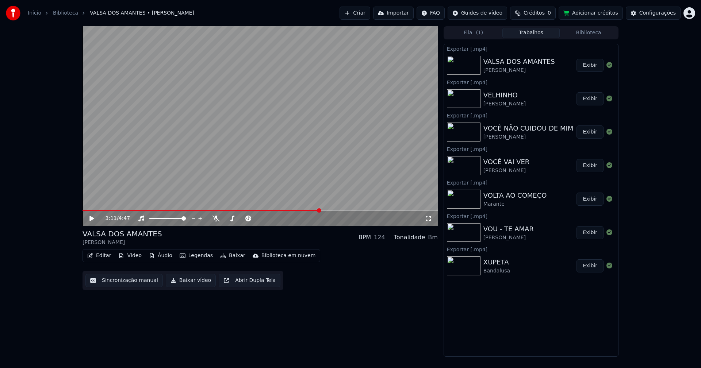
click at [594, 34] on button "Biblioteca" at bounding box center [589, 33] width 58 height 11
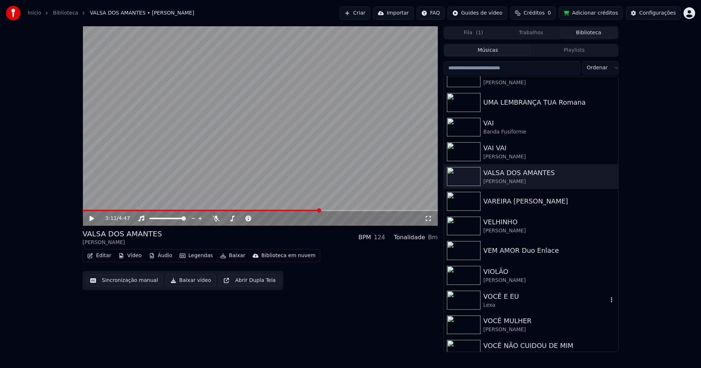
scroll to position [8566, 0]
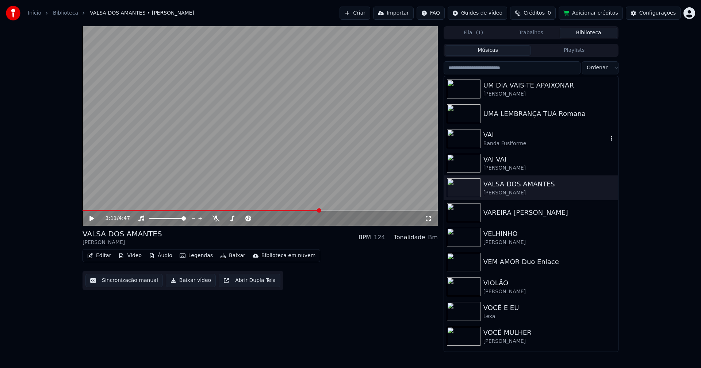
click at [500, 139] on div "VAI" at bounding box center [545, 135] width 125 height 10
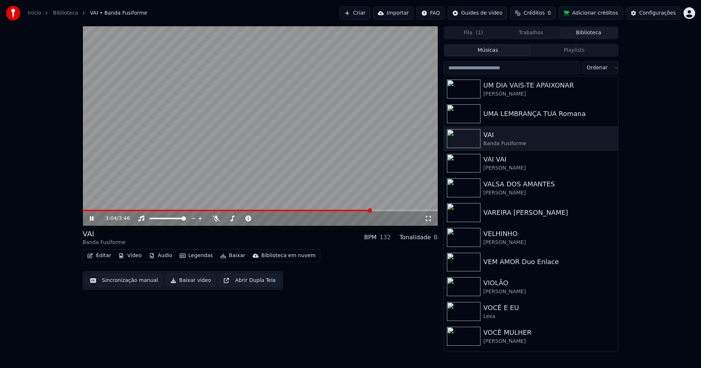
click at [371, 211] on span at bounding box center [260, 210] width 355 height 1
click at [92, 220] on icon at bounding box center [92, 219] width 4 height 4
click at [194, 281] on button "Baixar vídeo" at bounding box center [191, 280] width 50 height 13
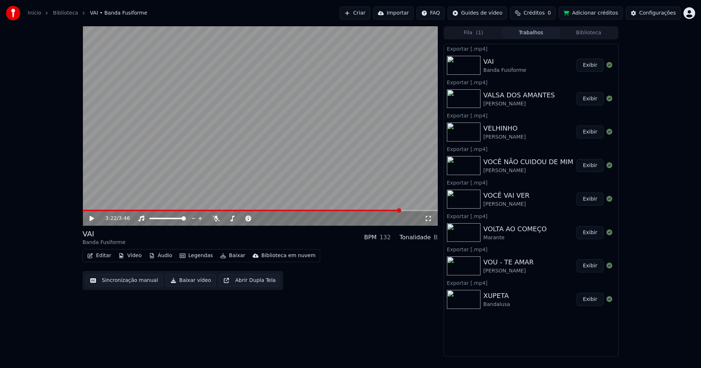
click at [592, 31] on button "Biblioteca" at bounding box center [589, 33] width 58 height 11
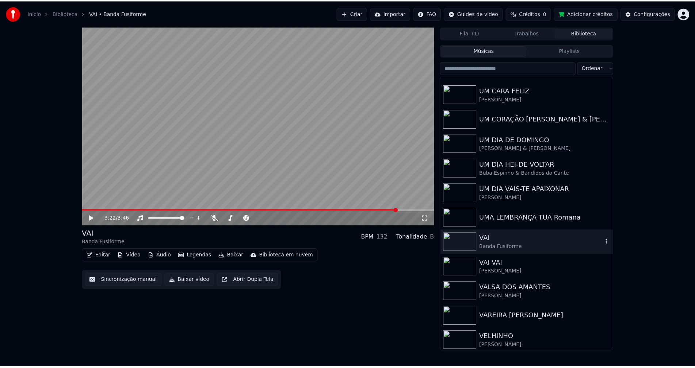
scroll to position [8444, 0]
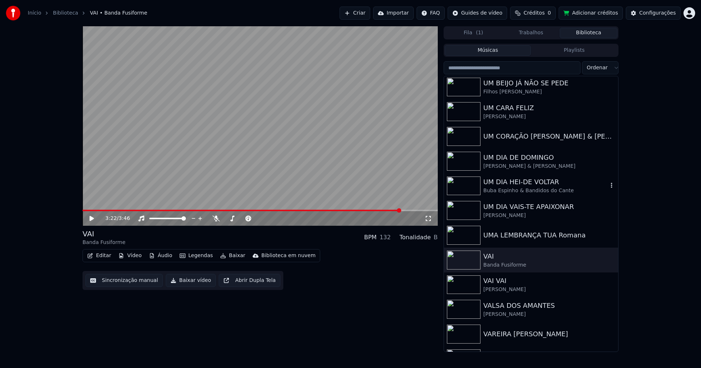
click at [513, 190] on div "Buba Espinho & Bandidos do Cante" at bounding box center [545, 190] width 125 height 7
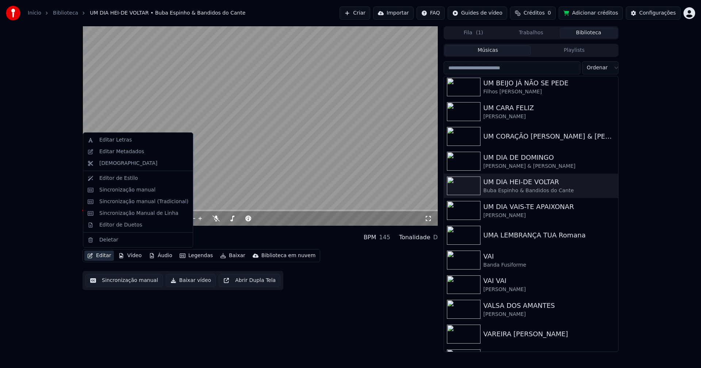
click at [103, 258] on button "Editar" at bounding box center [99, 256] width 30 height 10
click at [117, 222] on div "Editor de Duetos" at bounding box center [120, 225] width 43 height 7
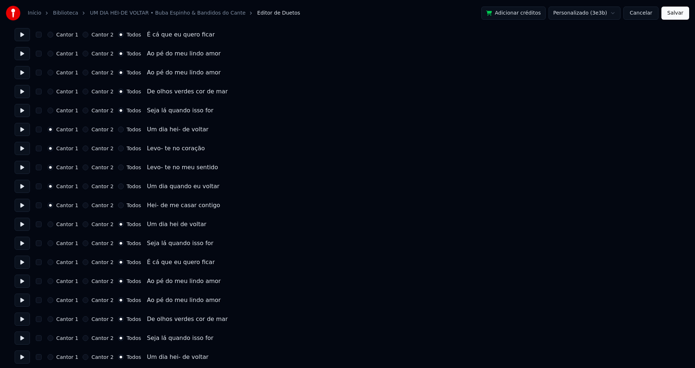
scroll to position [179, 0]
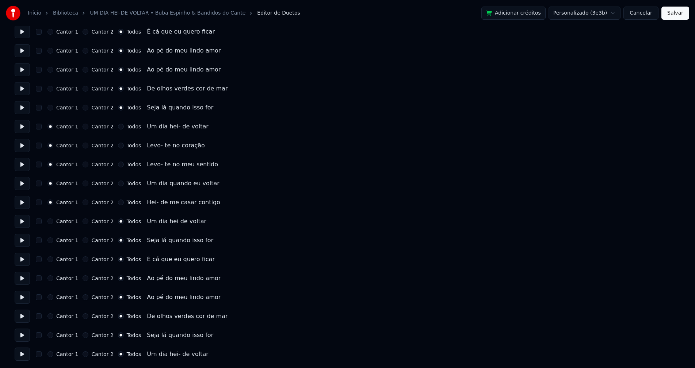
click at [644, 9] on button "Cancelar" at bounding box center [640, 13] width 35 height 13
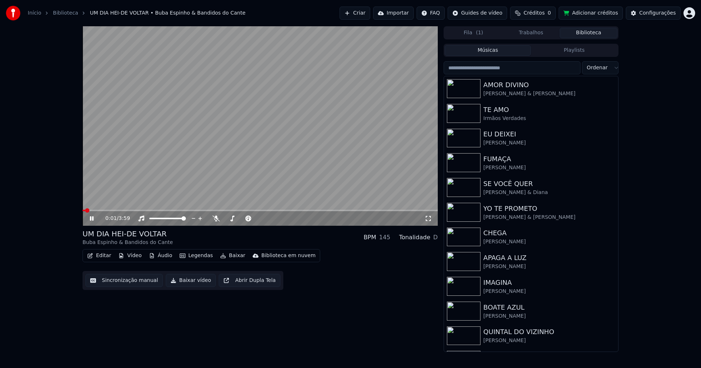
click at [146, 211] on span at bounding box center [260, 210] width 355 height 1
click at [429, 220] on icon at bounding box center [428, 219] width 7 height 6
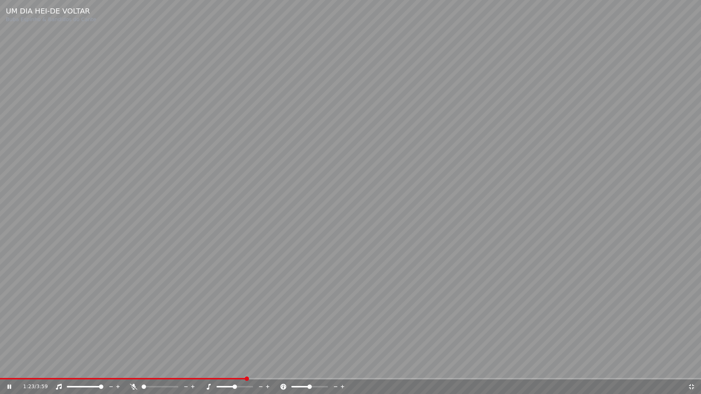
click at [691, 368] on icon at bounding box center [691, 387] width 7 height 6
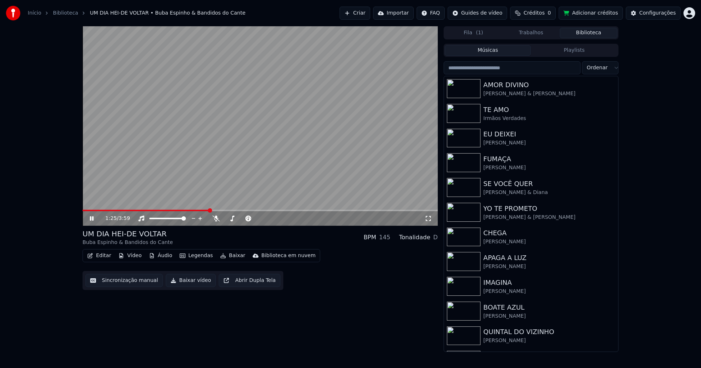
drag, startPoint x: 187, startPoint y: 282, endPoint x: 174, endPoint y: 280, distance: 13.3
click at [188, 282] on button "Baixar vídeo" at bounding box center [191, 280] width 50 height 13
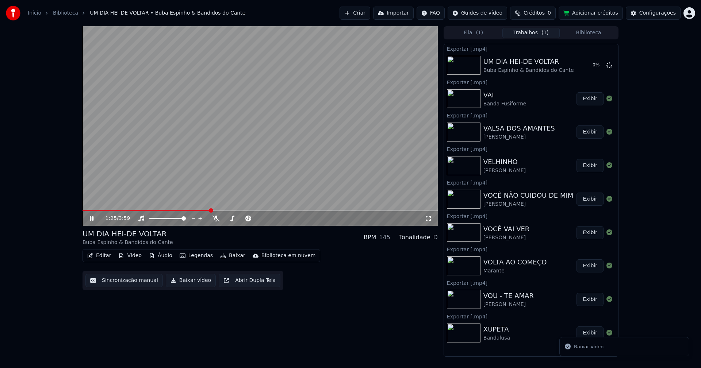
click at [89, 216] on div "1:25 / 3:59" at bounding box center [259, 218] width 349 height 7
click at [596, 34] on button "Biblioteca" at bounding box center [589, 33] width 58 height 11
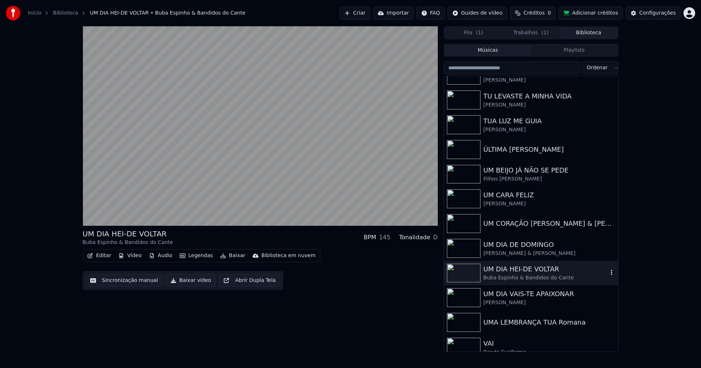
scroll to position [8357, 0]
click at [509, 174] on div "UM BEIJO JÁ NÃO SE PEDE" at bounding box center [545, 169] width 125 height 10
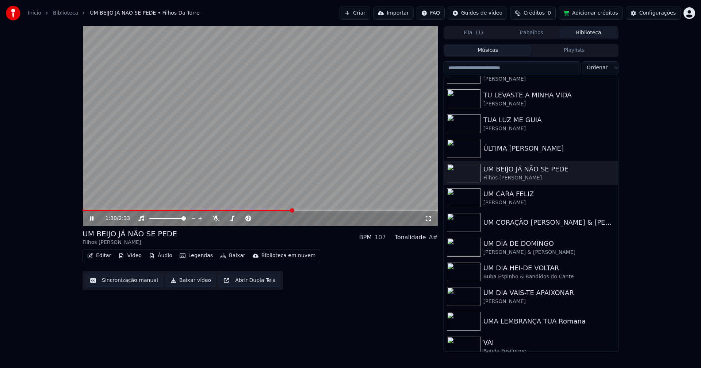
click at [94, 219] on icon at bounding box center [96, 219] width 17 height 6
click at [192, 286] on button "Baixar vídeo" at bounding box center [191, 280] width 50 height 13
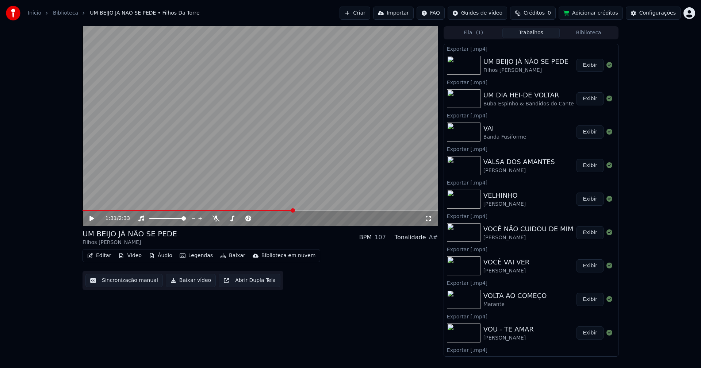
drag, startPoint x: 586, startPoint y: 33, endPoint x: 590, endPoint y: 33, distance: 4.0
click at [587, 33] on button "Biblioteca" at bounding box center [589, 33] width 58 height 11
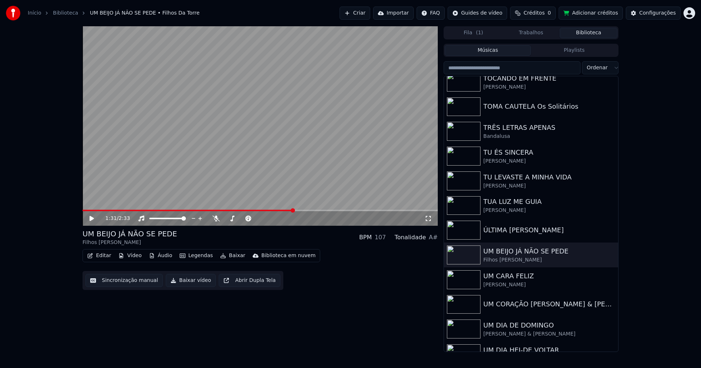
scroll to position [8250, 0]
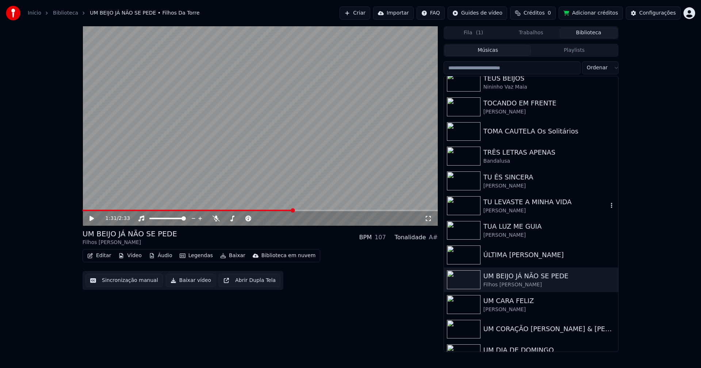
click at [506, 200] on div "TU LEVASTE A MINHA VIDA" at bounding box center [545, 202] width 125 height 10
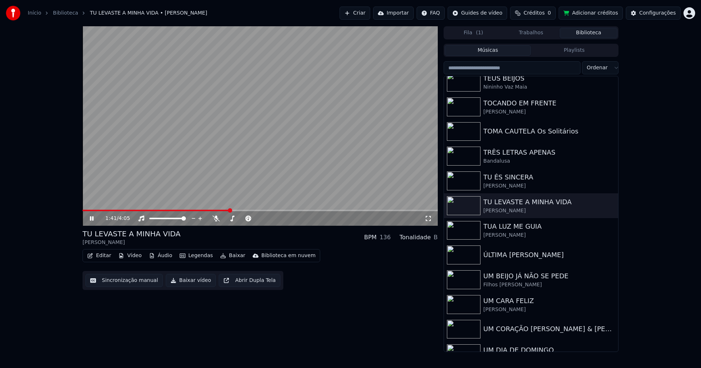
drag, startPoint x: 91, startPoint y: 219, endPoint x: 96, endPoint y: 223, distance: 6.3
click at [91, 220] on icon at bounding box center [92, 219] width 4 height 4
click at [188, 283] on button "Baixar vídeo" at bounding box center [191, 280] width 50 height 13
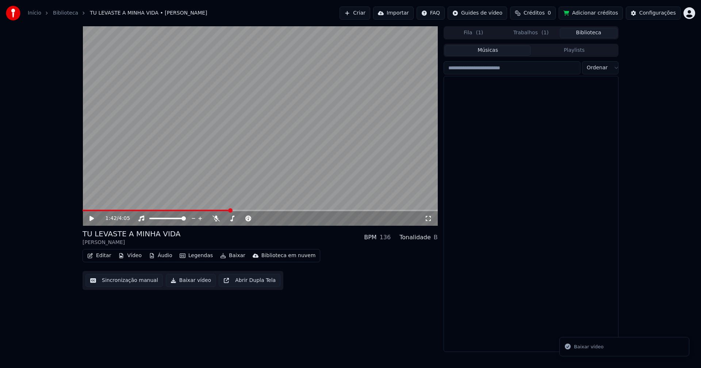
click at [599, 35] on button "Biblioteca" at bounding box center [589, 33] width 58 height 11
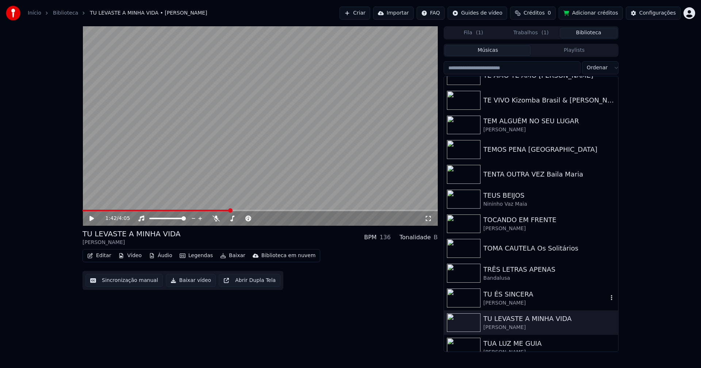
scroll to position [8206, 0]
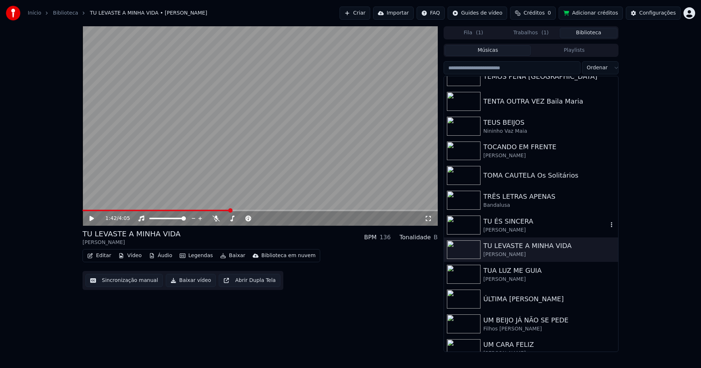
click at [503, 229] on div "Carlos Teixeira" at bounding box center [545, 230] width 125 height 7
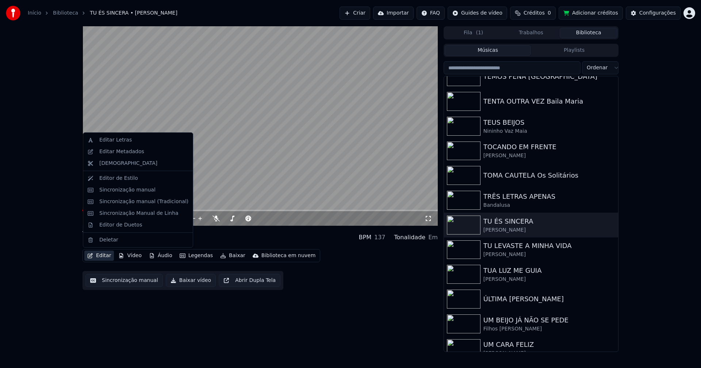
click at [106, 258] on button "Editar" at bounding box center [99, 256] width 30 height 10
click at [134, 203] on div "Sincronização manual (Tradicional)" at bounding box center [143, 201] width 89 height 7
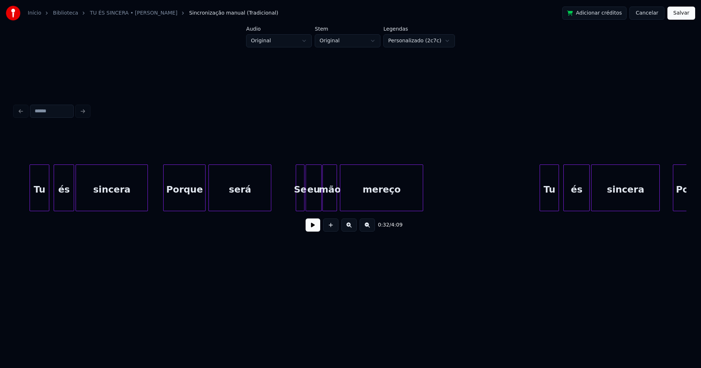
scroll to position [0, 4367]
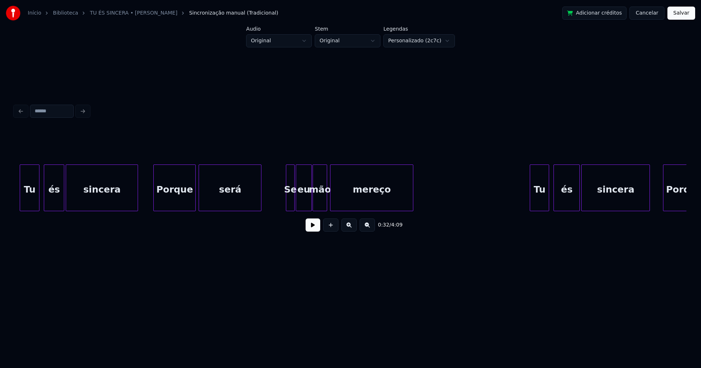
click at [322, 202] on div "mão" at bounding box center [320, 190] width 14 height 50
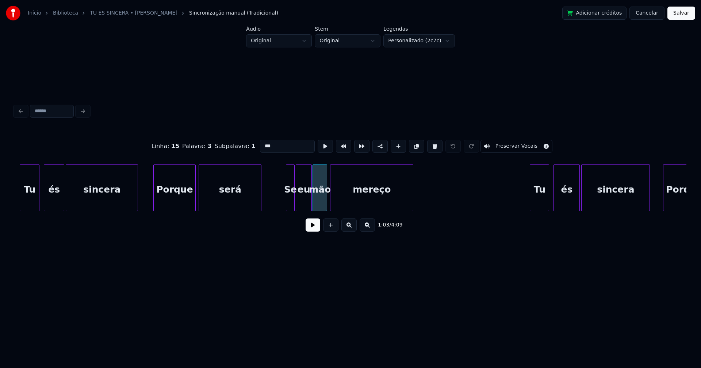
click at [264, 144] on input "***" at bounding box center [287, 146] width 55 height 13
type input "***"
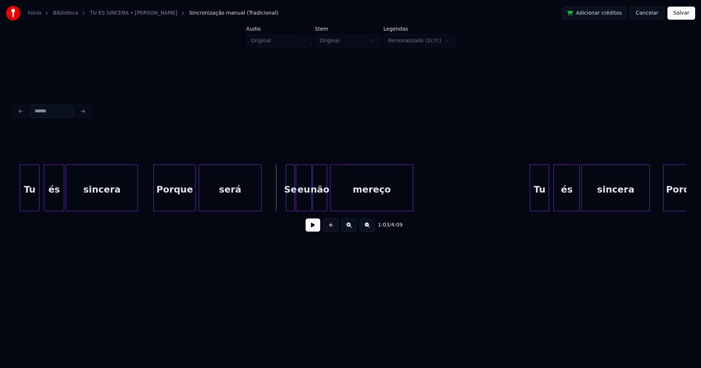
click at [310, 231] on button at bounding box center [313, 225] width 15 height 13
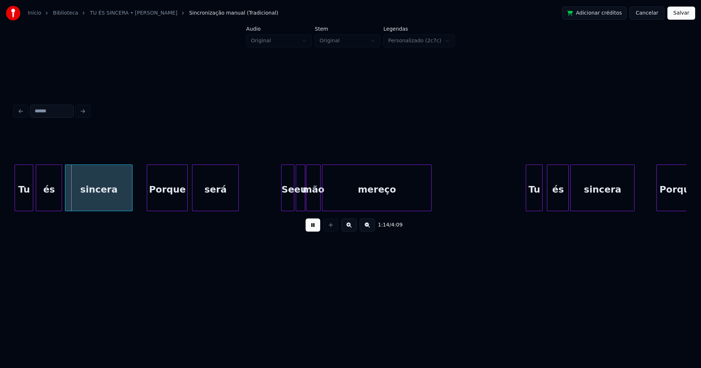
scroll to position [0, 5406]
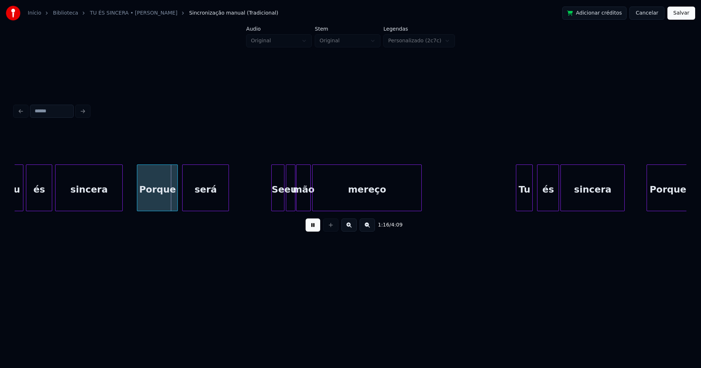
click at [299, 200] on div "mão" at bounding box center [304, 190] width 14 height 50
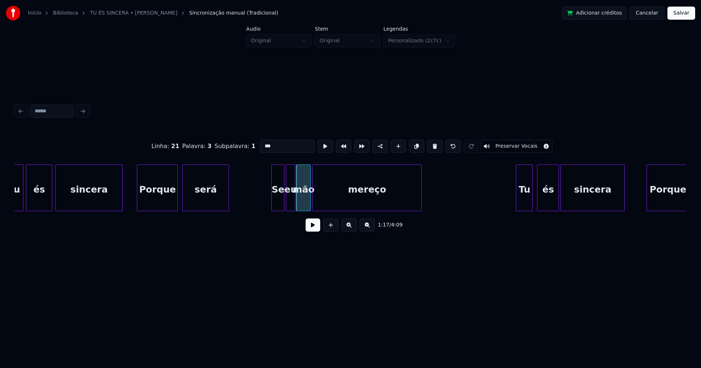
click at [264, 144] on input "***" at bounding box center [287, 146] width 55 height 13
type input "***"
click at [314, 232] on button at bounding box center [313, 225] width 15 height 13
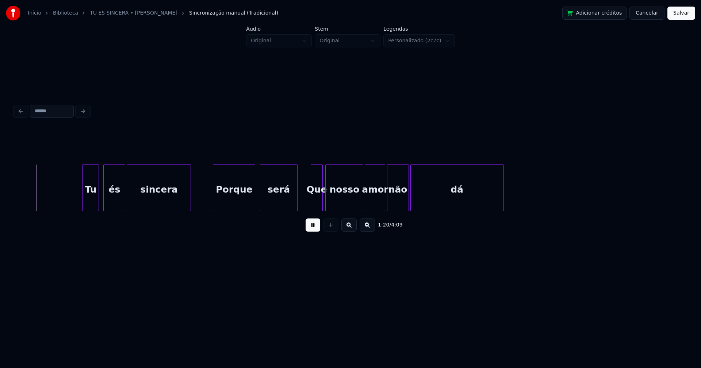
scroll to position [0, 5860]
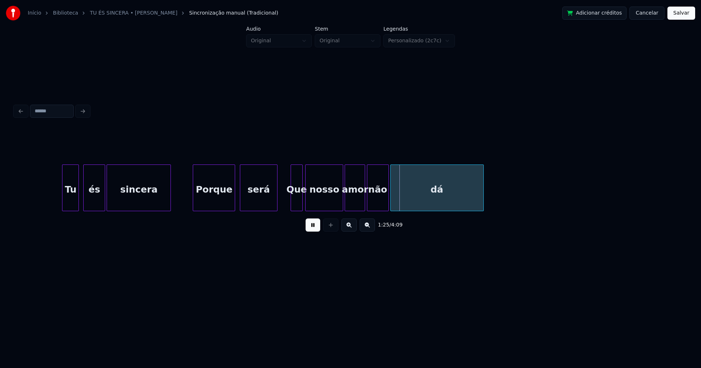
click at [315, 230] on button at bounding box center [313, 225] width 15 height 13
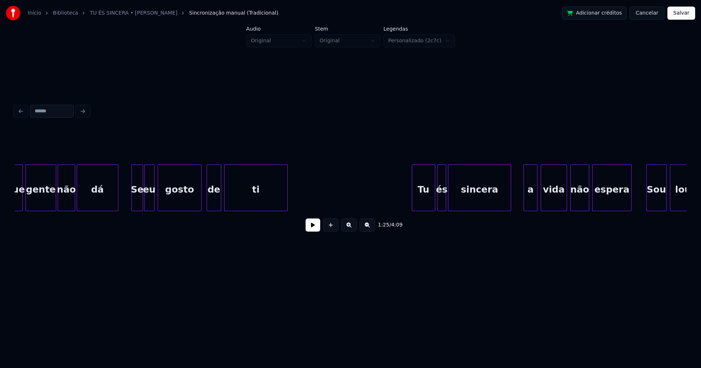
scroll to position [0, 9633]
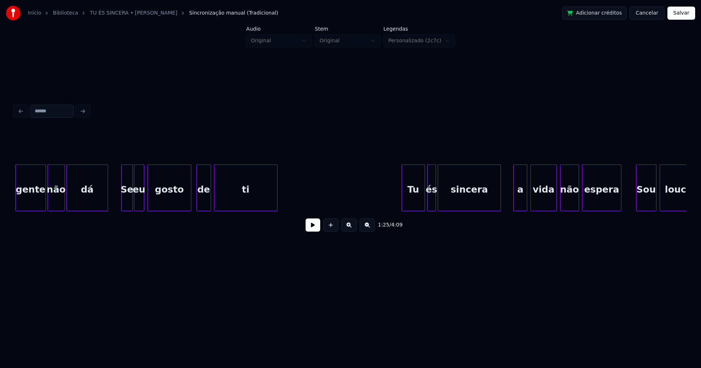
click at [130, 205] on div "Se" at bounding box center [127, 188] width 12 height 47
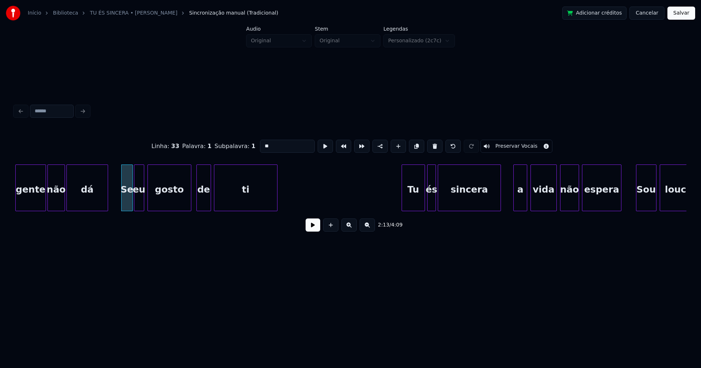
click at [263, 143] on input "**" at bounding box center [287, 146] width 55 height 13
click at [278, 146] on input "**" at bounding box center [287, 146] width 55 height 13
click at [262, 143] on input "**" at bounding box center [287, 146] width 55 height 13
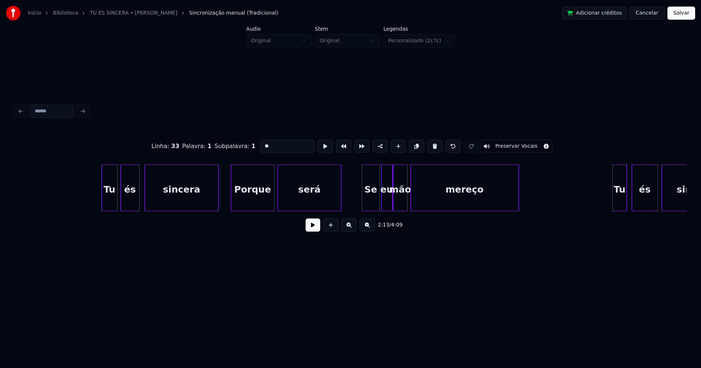
scroll to position [0, 10449]
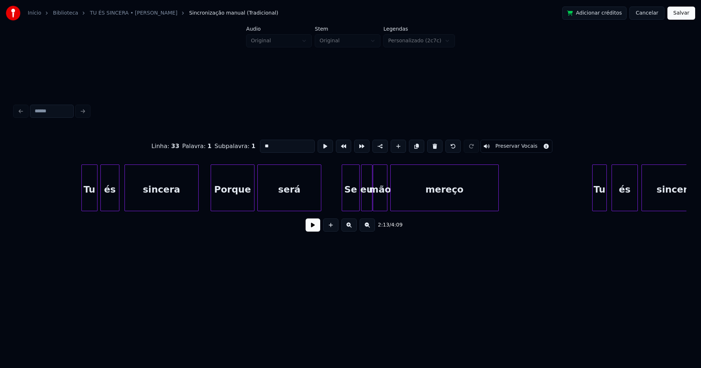
click at [382, 200] on div "mão" at bounding box center [380, 190] width 14 height 50
click at [264, 143] on input "***" at bounding box center [287, 146] width 55 height 13
drag, startPoint x: 405, startPoint y: 215, endPoint x: 412, endPoint y: 214, distance: 7.7
click at [412, 214] on div "Linha : 39 Palavra : 3 Subpalavra : 1 *** Preservar Vocais 2:27 / 4:09" at bounding box center [351, 183] width 672 height 111
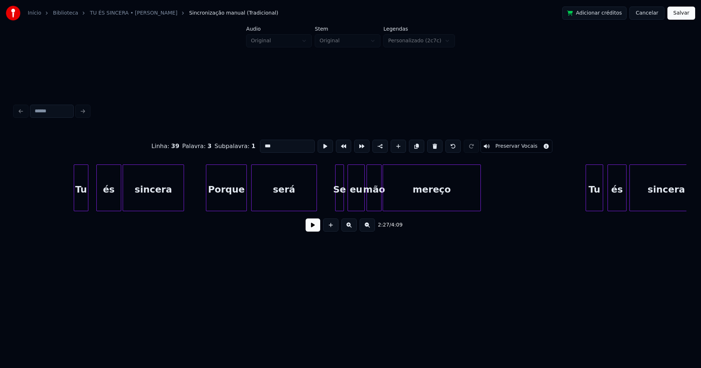
scroll to position [0, 11499]
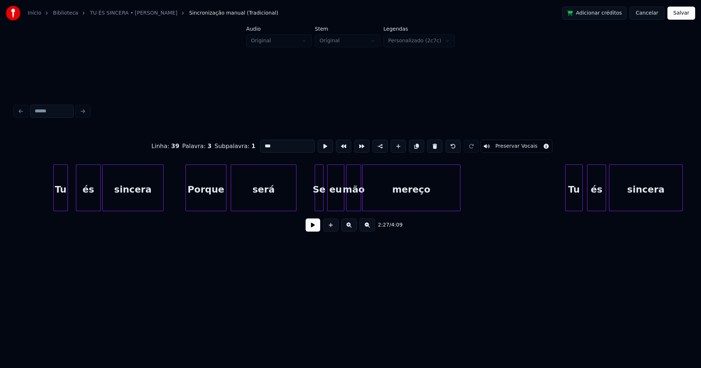
click at [360, 201] on div at bounding box center [360, 188] width 2 height 46
click at [263, 144] on input "***" at bounding box center [287, 146] width 55 height 13
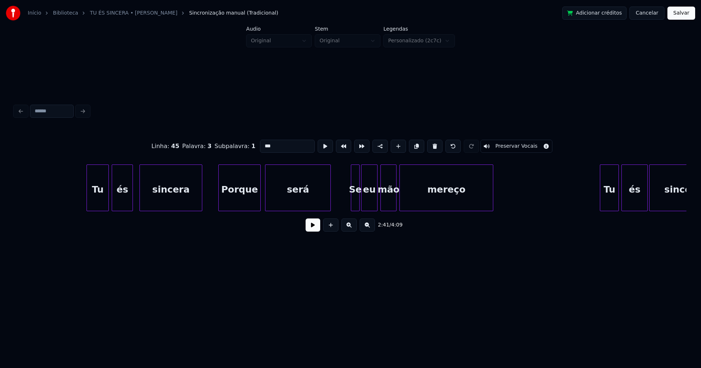
scroll to position [0, 14544]
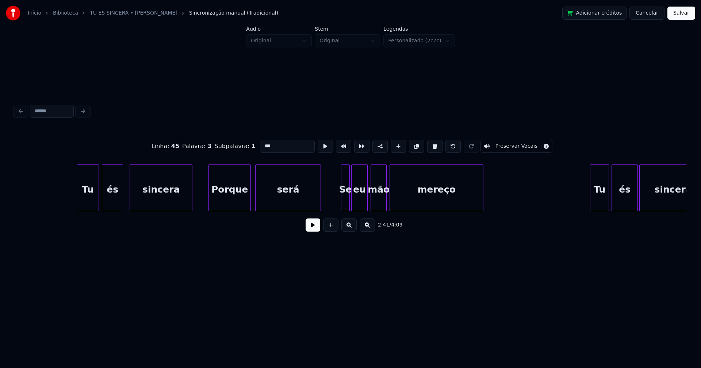
click at [383, 200] on div "mão" at bounding box center [378, 190] width 15 height 50
click at [264, 144] on input "***" at bounding box center [287, 146] width 55 height 13
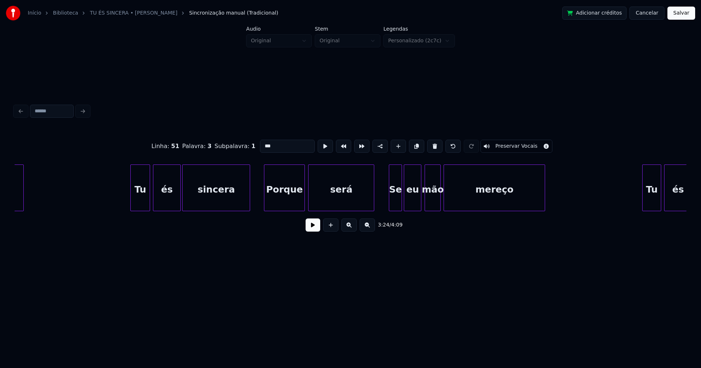
scroll to position [0, 15533]
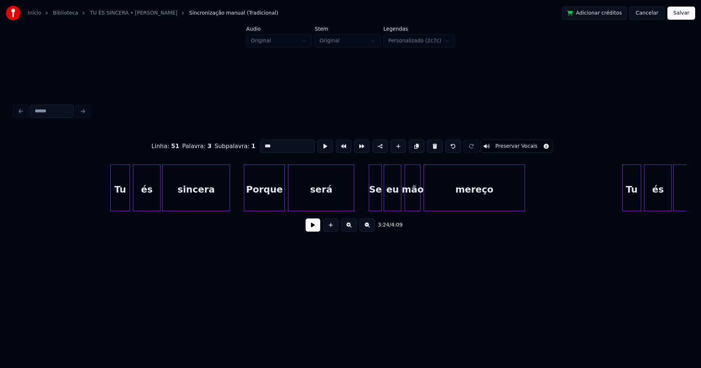
click at [416, 202] on div "mão" at bounding box center [412, 190] width 15 height 50
click at [264, 144] on input "***" at bounding box center [287, 146] width 55 height 13
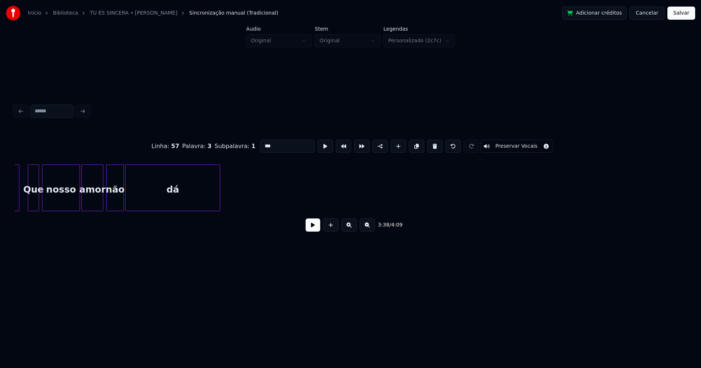
scroll to position [0, 16380]
type input "***"
click at [686, 12] on button "Salvar" at bounding box center [682, 13] width 28 height 13
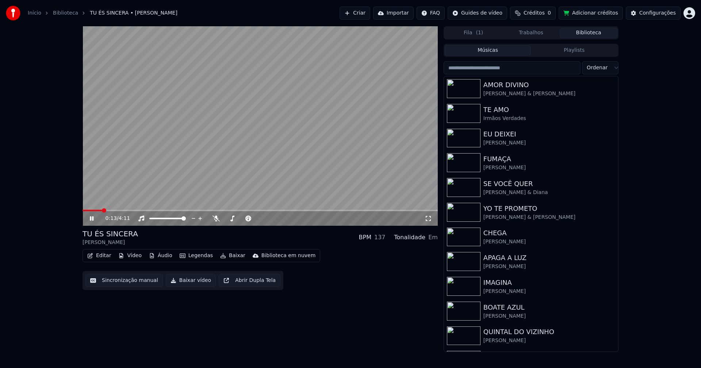
click at [164, 211] on span at bounding box center [260, 210] width 355 height 1
click at [430, 219] on icon at bounding box center [428, 219] width 7 height 6
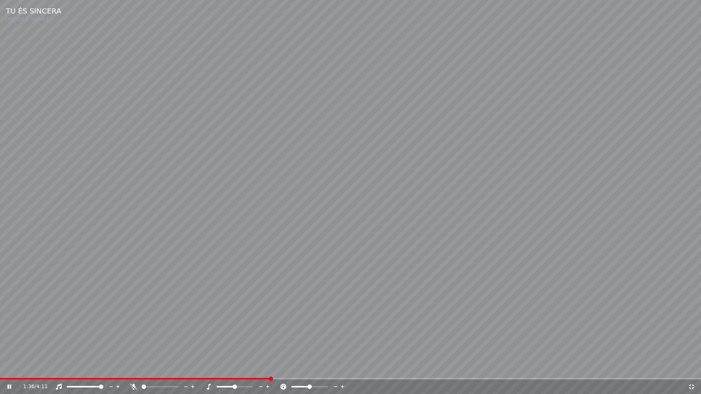
drag, startPoint x: 695, startPoint y: 385, endPoint x: 372, endPoint y: 222, distance: 361.1
click at [694, 368] on icon at bounding box center [691, 387] width 7 height 6
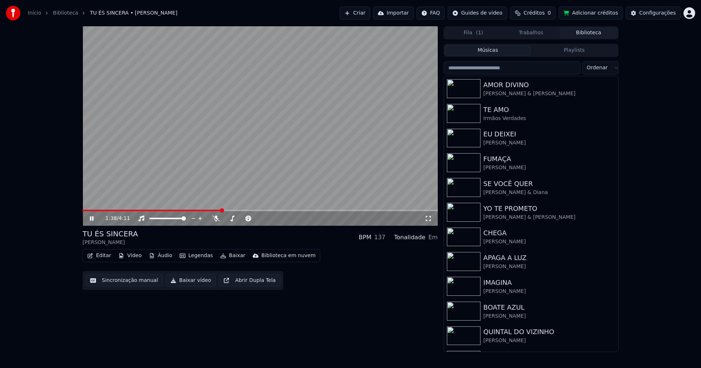
click at [91, 219] on icon at bounding box center [92, 219] width 4 height 4
click at [191, 281] on button "Baixar vídeo" at bounding box center [191, 280] width 50 height 13
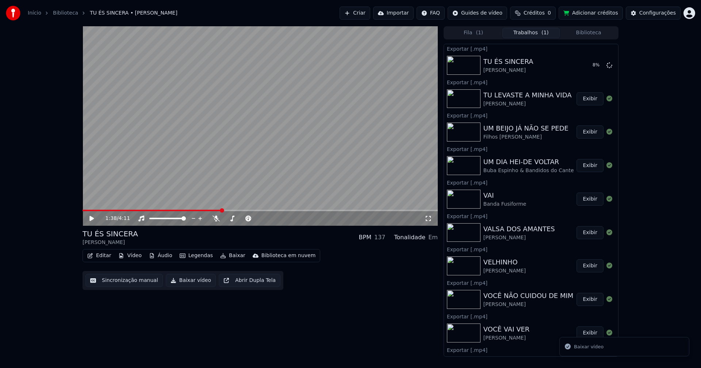
click at [599, 33] on button "Biblioteca" at bounding box center [589, 33] width 58 height 11
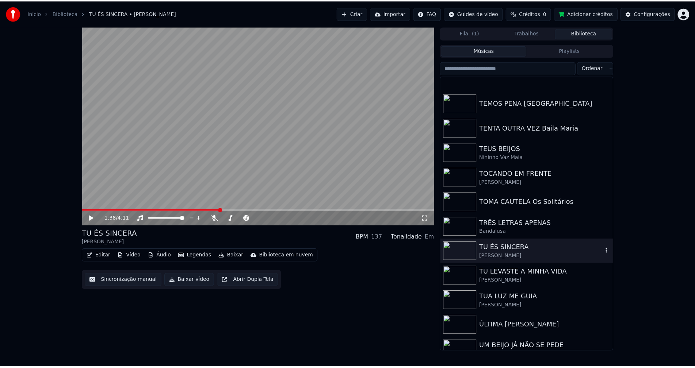
scroll to position [8227, 0]
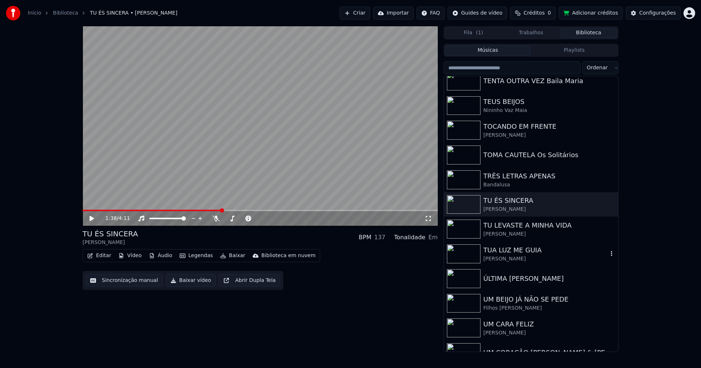
drag, startPoint x: 508, startPoint y: 256, endPoint x: 567, endPoint y: 265, distance: 59.8
click at [509, 256] on div "Cláudia Nayara" at bounding box center [545, 259] width 125 height 7
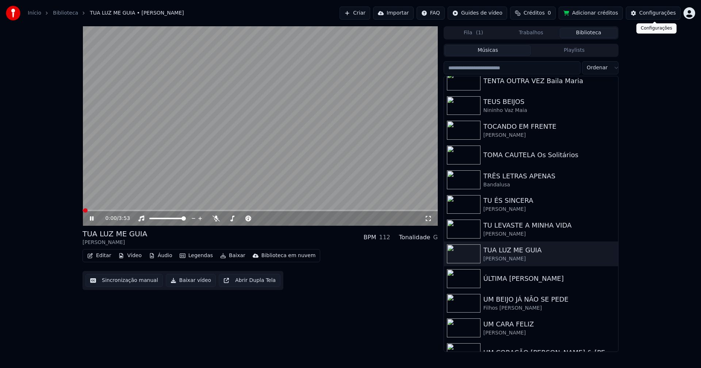
click at [656, 13] on div "Configurações" at bounding box center [657, 12] width 37 height 7
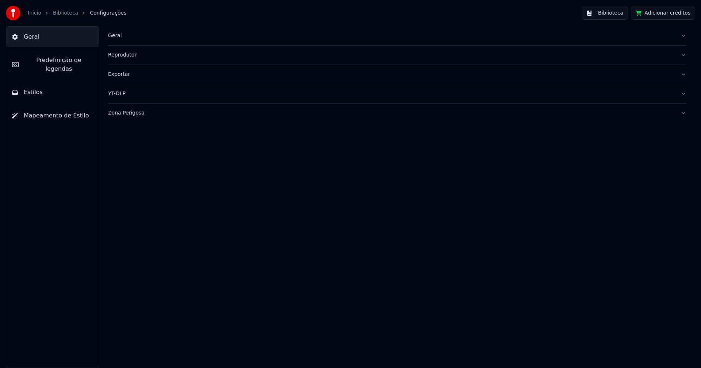
click at [65, 84] on button "Estilos" at bounding box center [52, 92] width 93 height 20
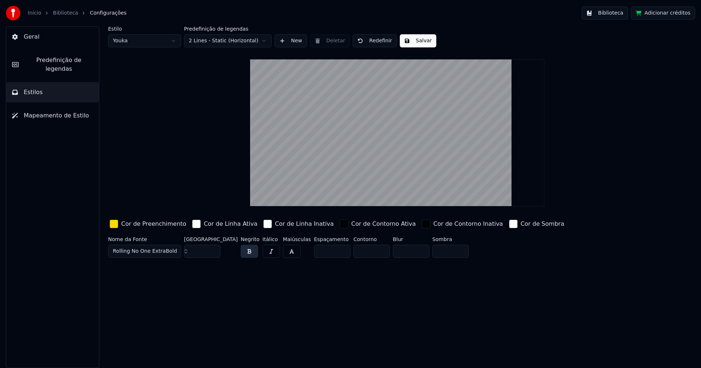
click at [116, 224] on div "button" at bounding box center [114, 224] width 9 height 9
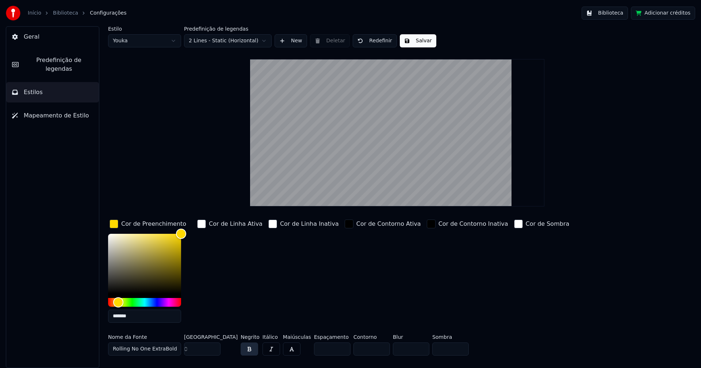
click at [141, 319] on input "*******" at bounding box center [144, 316] width 73 height 13
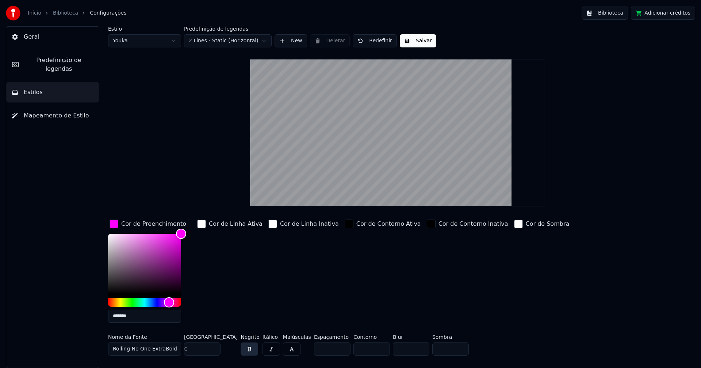
type input "*******"
click at [116, 224] on div "button" at bounding box center [114, 224] width 9 height 9
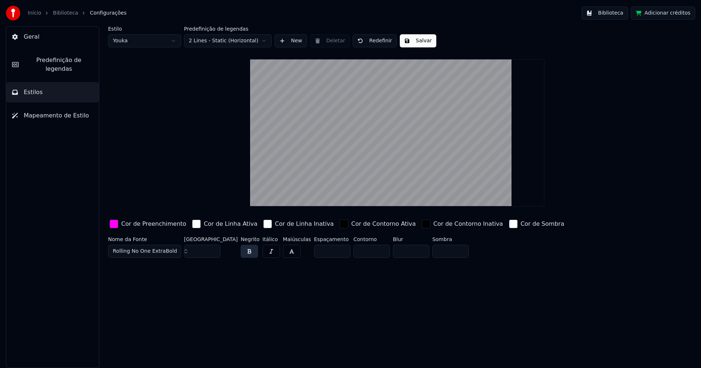
click at [425, 41] on button "Salvar" at bounding box center [418, 40] width 37 height 13
click at [612, 13] on button "Biblioteca" at bounding box center [605, 13] width 46 height 13
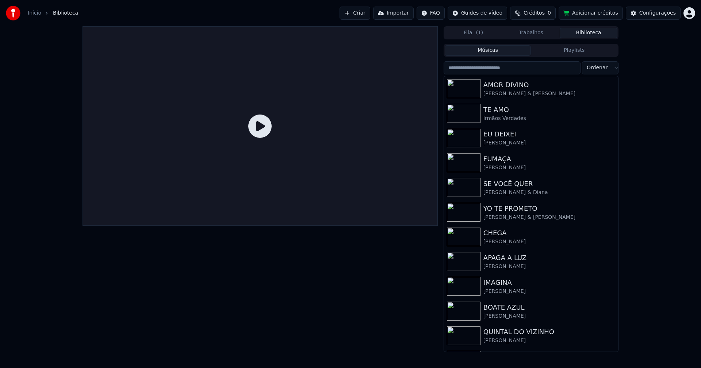
click at [490, 69] on input "search" at bounding box center [512, 67] width 137 height 13
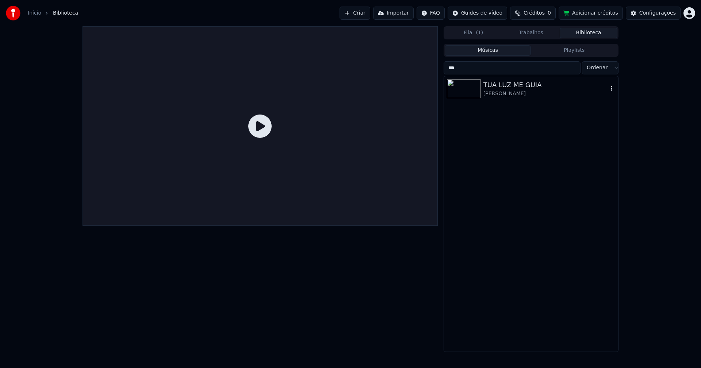
type input "***"
click at [506, 88] on div "TUA LUZ ME GUIA" at bounding box center [545, 85] width 125 height 10
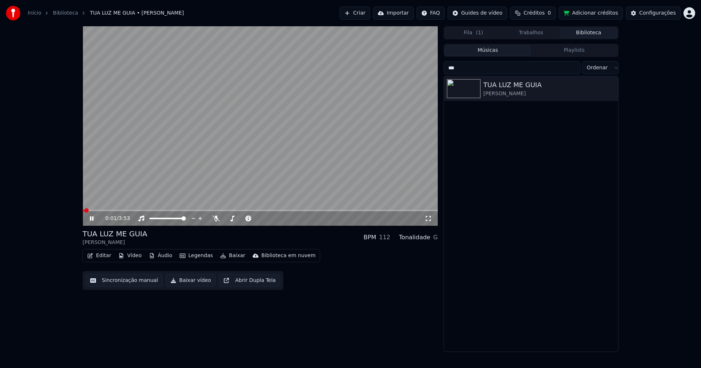
click at [106, 258] on button "Editar" at bounding box center [99, 256] width 30 height 10
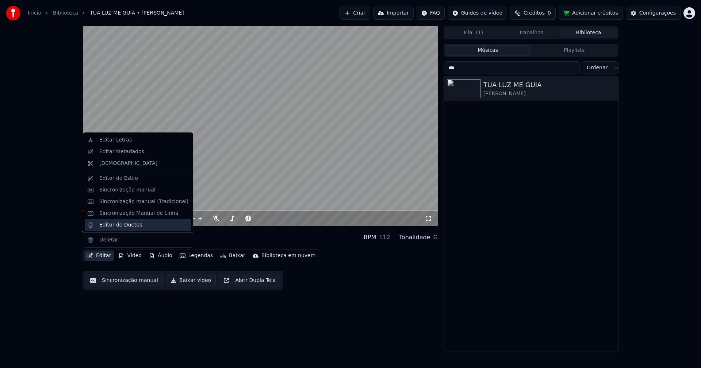
click at [116, 227] on div "Editor de Duetos" at bounding box center [120, 225] width 43 height 7
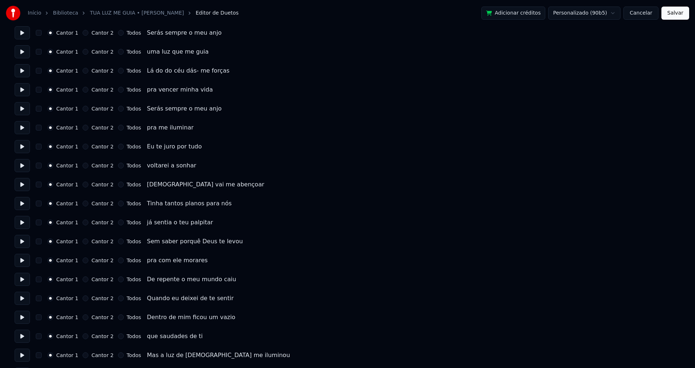
scroll to position [146, 0]
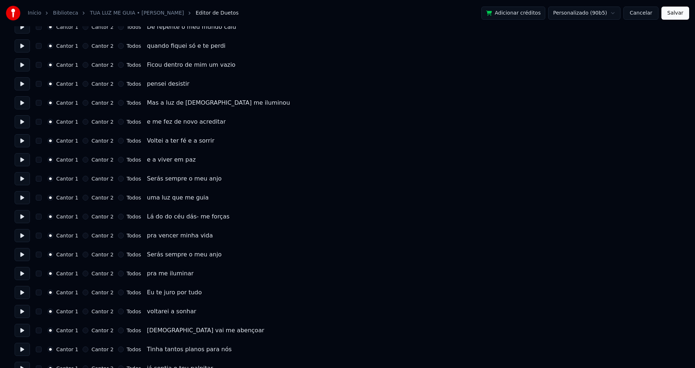
click at [118, 178] on button "Todos" at bounding box center [121, 179] width 6 height 6
click at [118, 196] on button "Todos" at bounding box center [121, 198] width 6 height 6
click at [118, 218] on button "Todos" at bounding box center [121, 217] width 6 height 6
click at [118, 236] on button "Todos" at bounding box center [121, 236] width 6 height 6
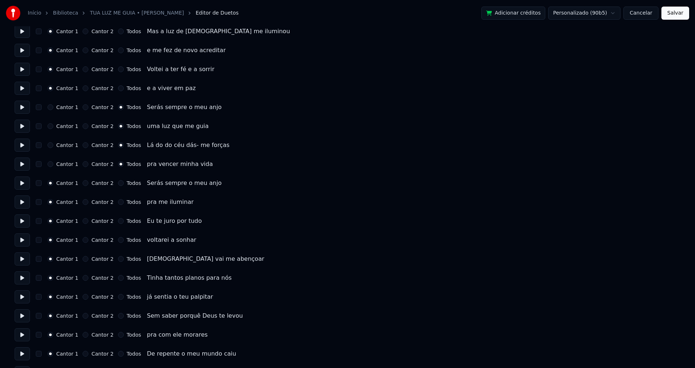
scroll to position [219, 0]
click at [118, 181] on button "Todos" at bounding box center [121, 182] width 6 height 6
click at [118, 202] on button "Todos" at bounding box center [121, 201] width 6 height 6
click at [118, 221] on button "Todos" at bounding box center [121, 220] width 6 height 6
click at [118, 239] on button "Todos" at bounding box center [121, 239] width 6 height 6
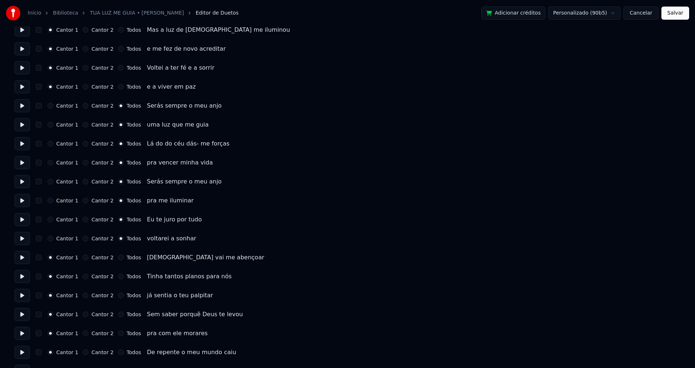
click at [118, 257] on button "Todos" at bounding box center [121, 258] width 6 height 6
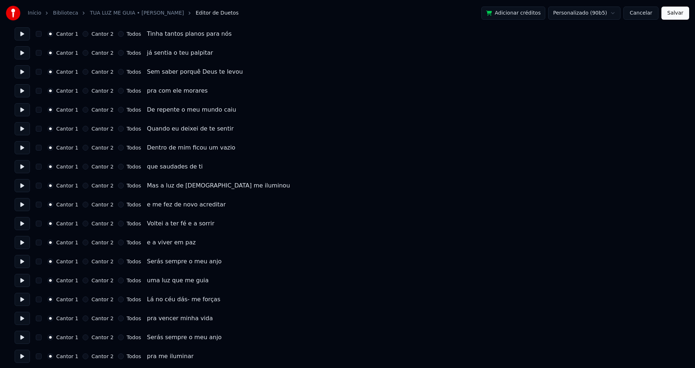
scroll to position [475, 0]
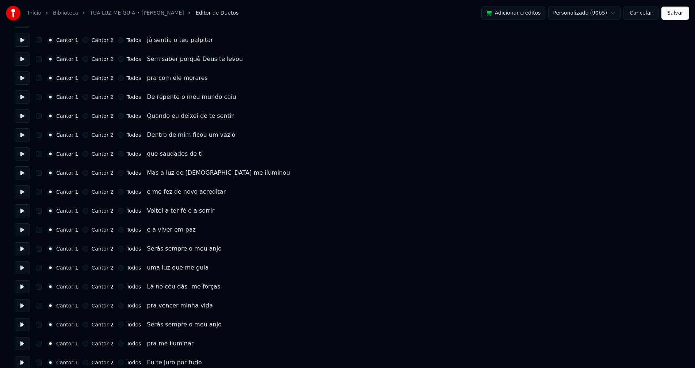
click at [118, 250] on button "Todos" at bounding box center [121, 249] width 6 height 6
click at [118, 269] on button "Todos" at bounding box center [121, 268] width 6 height 6
click at [118, 287] on button "Todos" at bounding box center [121, 287] width 6 height 6
click at [118, 307] on button "Todos" at bounding box center [121, 306] width 6 height 6
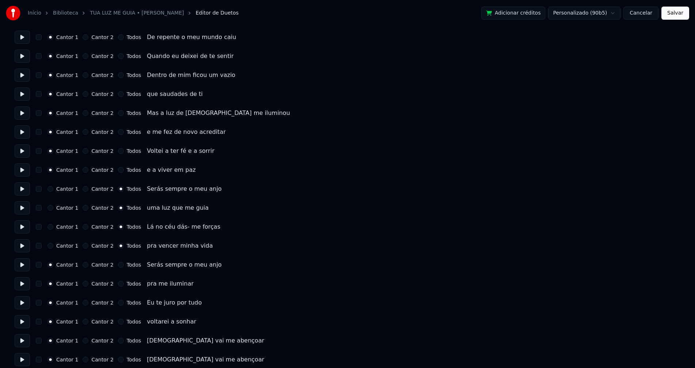
scroll to position [540, 0]
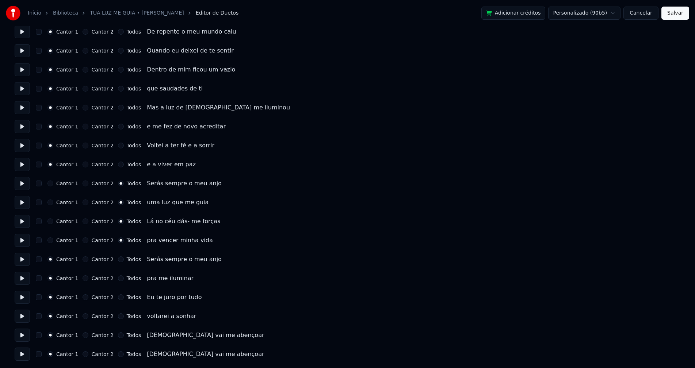
click at [118, 261] on button "Todos" at bounding box center [121, 260] width 6 height 6
click at [118, 279] on button "Todos" at bounding box center [121, 279] width 6 height 6
click at [118, 298] on button "Todos" at bounding box center [121, 298] width 6 height 6
click at [118, 319] on button "Todos" at bounding box center [121, 317] width 6 height 6
click at [118, 336] on button "Todos" at bounding box center [121, 336] width 6 height 6
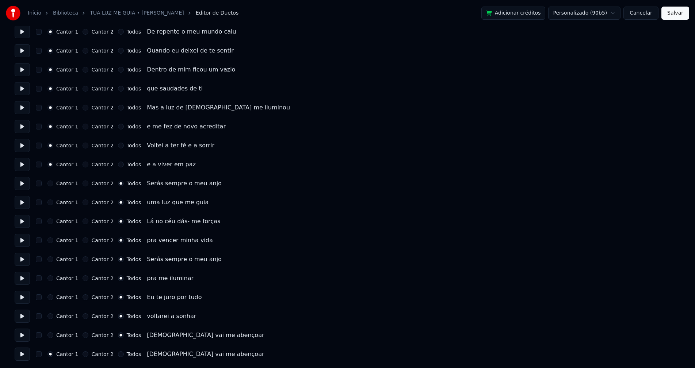
click at [118, 354] on button "Todos" at bounding box center [121, 355] width 6 height 6
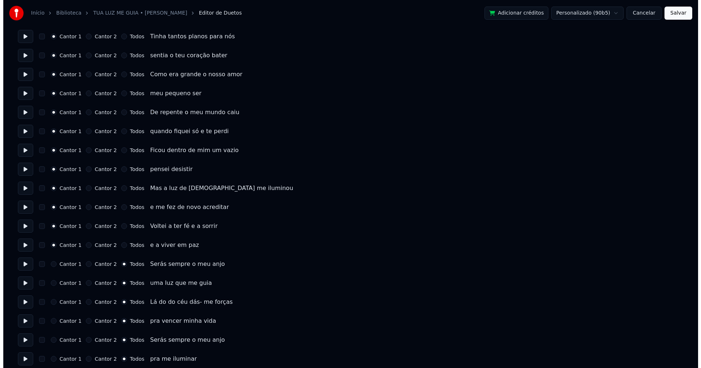
scroll to position [0, 0]
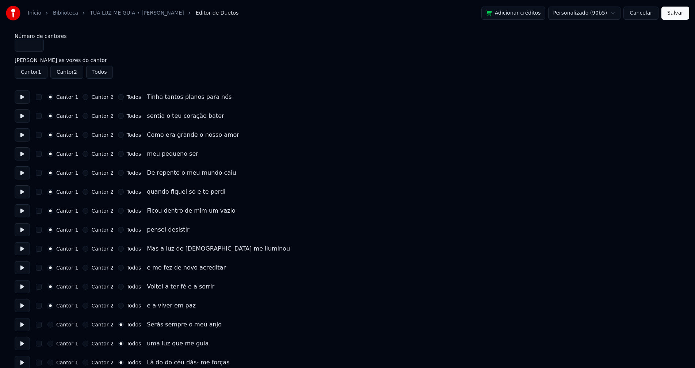
click at [672, 14] on button "Salvar" at bounding box center [675, 13] width 28 height 13
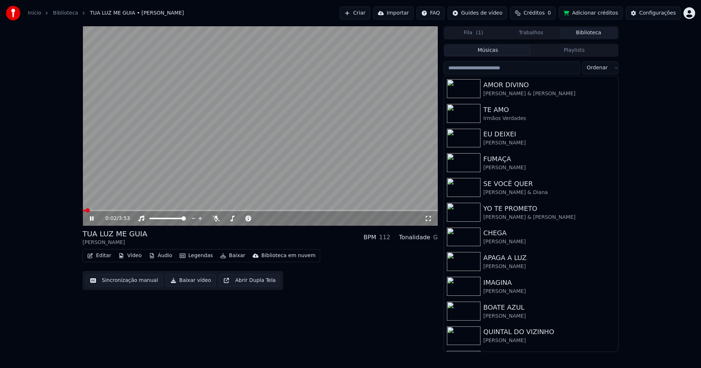
click at [227, 211] on span at bounding box center [260, 210] width 355 height 1
click at [92, 219] on icon at bounding box center [96, 219] width 17 height 6
click at [183, 283] on button "Baixar vídeo" at bounding box center [191, 280] width 50 height 13
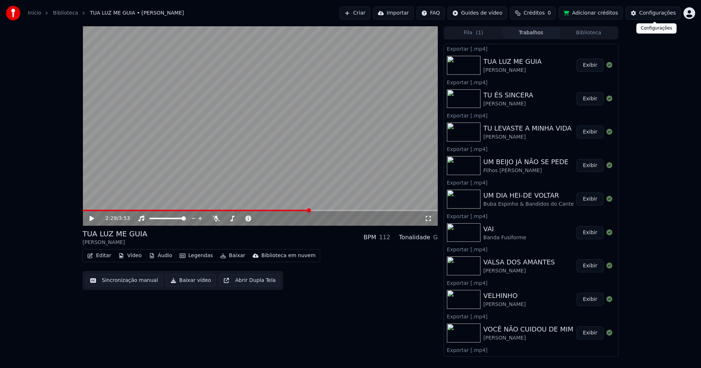
click at [649, 12] on div "Configurações" at bounding box center [657, 12] width 37 height 7
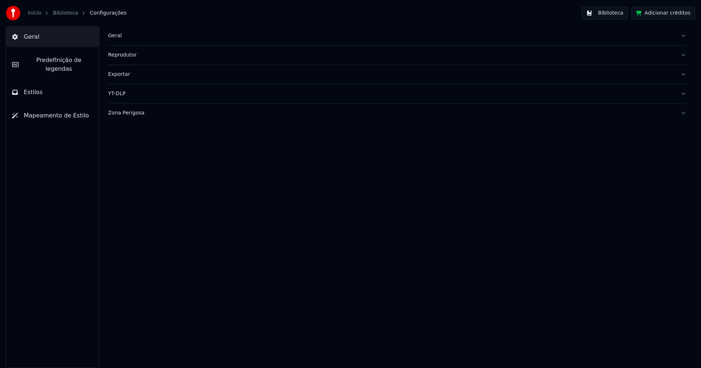
click at [42, 86] on button "Estilos" at bounding box center [52, 92] width 93 height 20
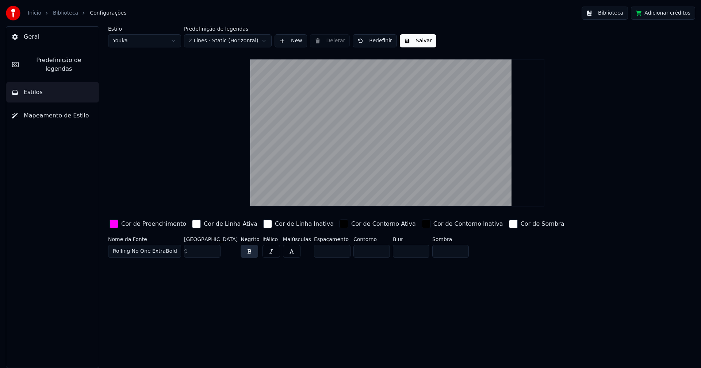
click at [49, 87] on button "Estilos" at bounding box center [52, 92] width 93 height 20
click at [139, 39] on html "Início Biblioteca Configurações Biblioteca Adicionar créditos Geral Predefiniçã…" at bounding box center [350, 184] width 701 height 368
type input "**"
click at [110, 223] on div "button" at bounding box center [114, 224] width 9 height 9
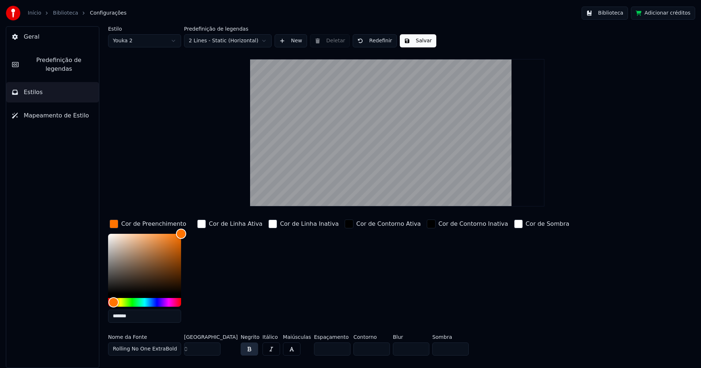
click at [138, 318] on input "*******" at bounding box center [144, 316] width 73 height 13
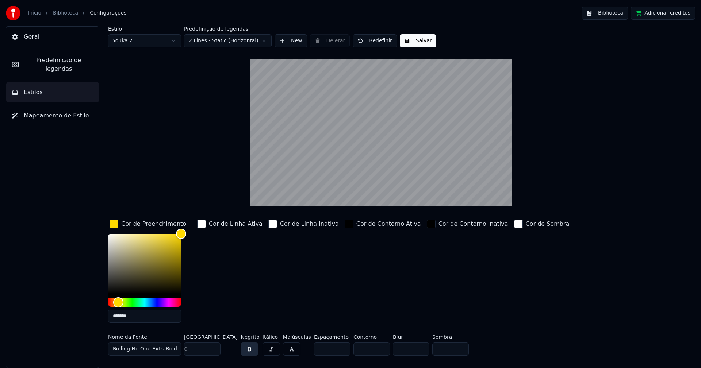
type input "*******"
click at [113, 220] on div "button" at bounding box center [114, 224] width 9 height 9
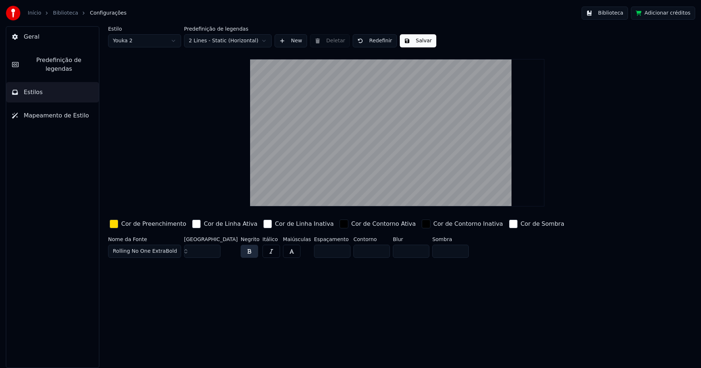
click at [214, 249] on input "**" at bounding box center [202, 251] width 37 height 13
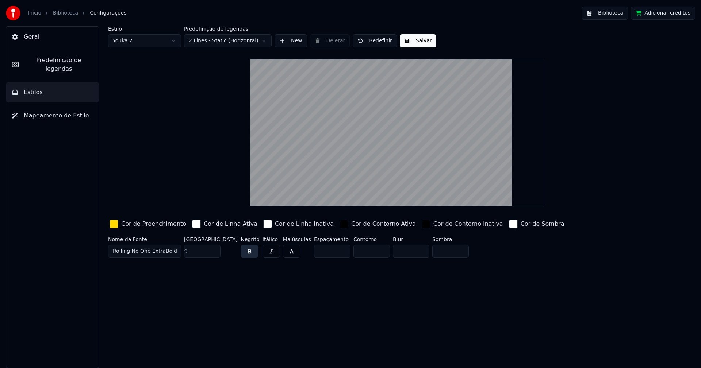
click at [214, 249] on input "**" at bounding box center [202, 251] width 37 height 13
click at [214, 249] on input "***" at bounding box center [202, 251] width 37 height 13
click at [214, 248] on input "***" at bounding box center [202, 251] width 37 height 13
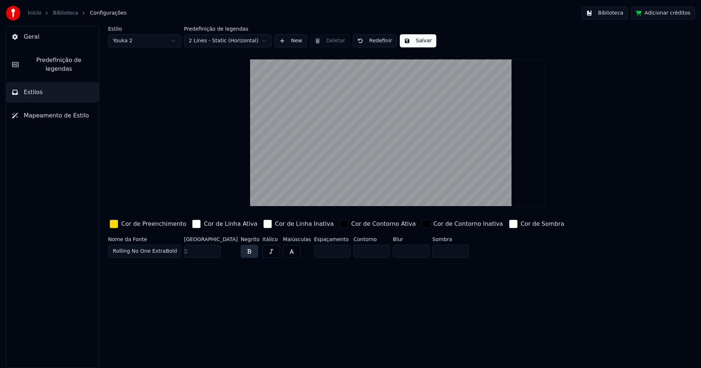
click at [214, 248] on input "***" at bounding box center [202, 251] width 37 height 13
type input "***"
click at [215, 248] on input "***" at bounding box center [202, 251] width 37 height 13
click at [425, 43] on button "Salvar" at bounding box center [418, 40] width 37 height 13
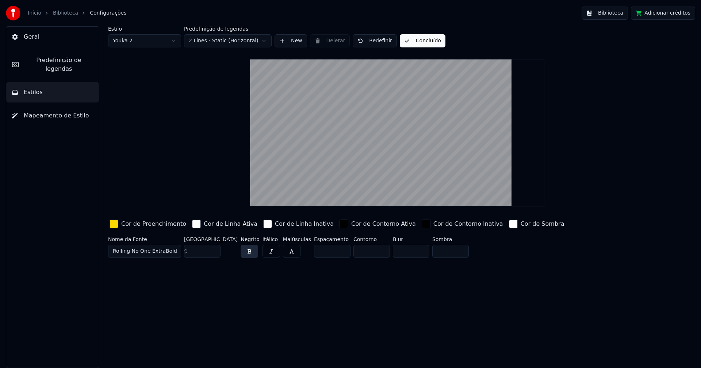
click at [606, 17] on button "Biblioteca" at bounding box center [605, 13] width 46 height 13
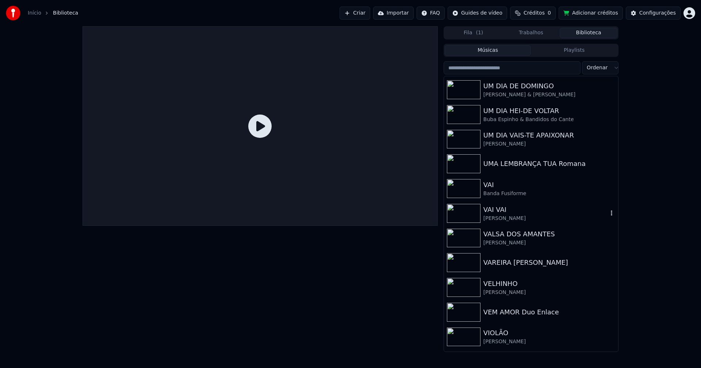
scroll to position [8493, 0]
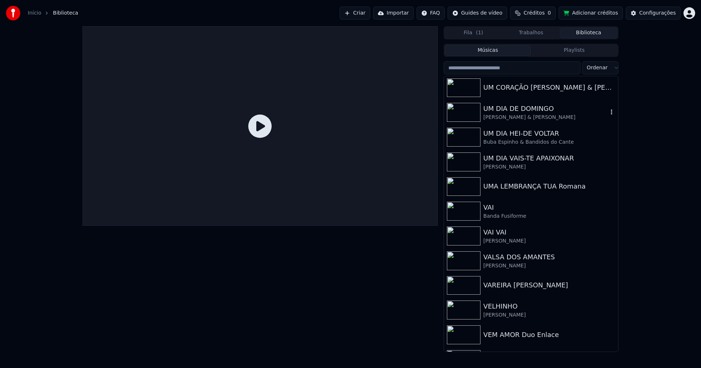
click at [502, 110] on div "UM DIA DE DOMINGO" at bounding box center [545, 109] width 125 height 10
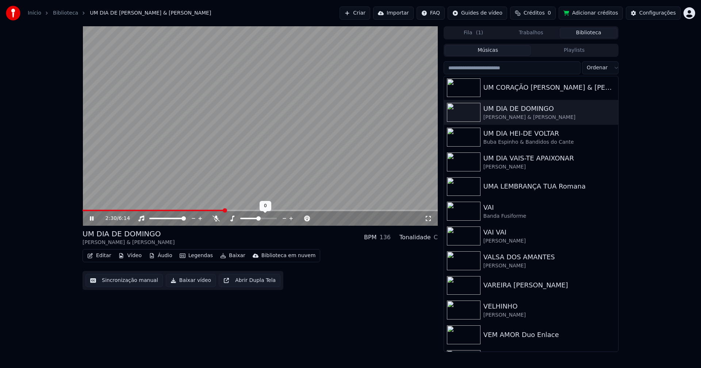
click at [225, 211] on span at bounding box center [260, 210] width 355 height 1
click at [199, 210] on span at bounding box center [155, 210] width 144 height 1
click at [429, 219] on icon at bounding box center [428, 219] width 7 height 6
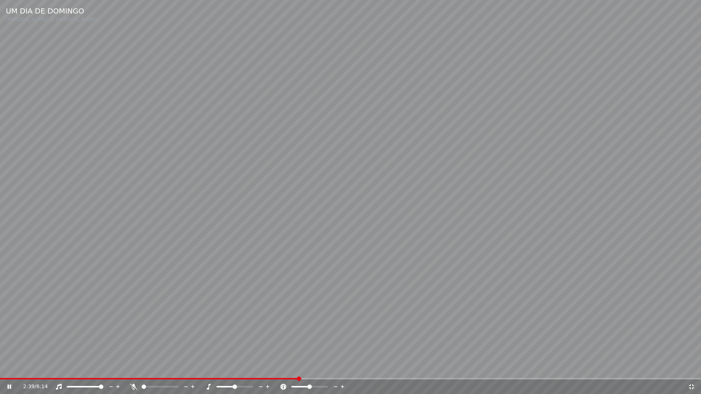
click at [558, 368] on div "2:39 / 6:14" at bounding box center [350, 387] width 701 height 15
click at [559, 368] on span at bounding box center [350, 378] width 701 height 1
click at [691, 368] on icon at bounding box center [691, 387] width 5 height 5
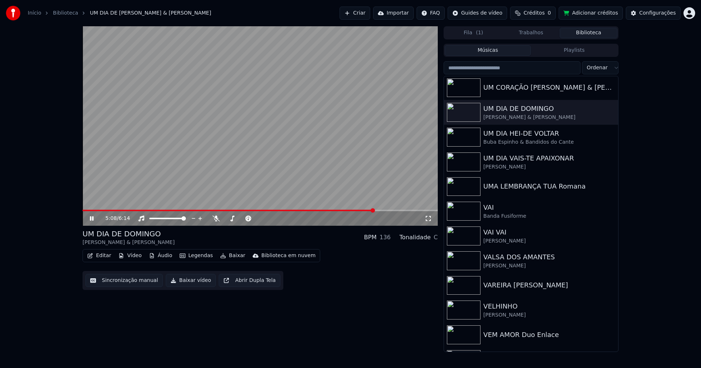
click at [93, 218] on icon at bounding box center [92, 219] width 4 height 4
click at [180, 279] on button "Baixar vídeo" at bounding box center [191, 280] width 50 height 13
